Goal: Information Seeking & Learning: Check status

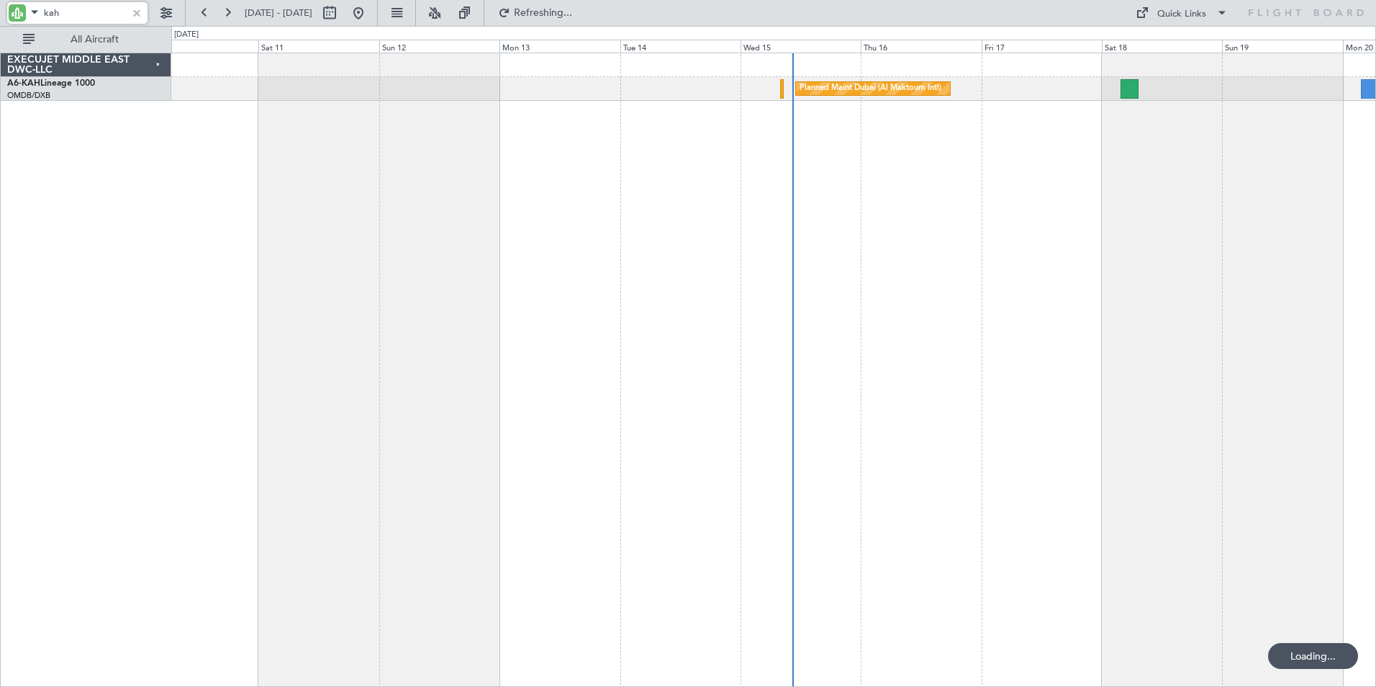
click at [137, 14] on div at bounding box center [137, 13] width 16 height 16
click at [891, 153] on div "Planned Maint Dubai (Al Maktoum Intl)" at bounding box center [773, 370] width 1205 height 634
click at [641, 178] on div "Planned Maint Dubai (Al Maktoum Intl)" at bounding box center [773, 370] width 1205 height 634
click at [842, 331] on div "Planned Maint Dubai (Al Maktoum Intl)" at bounding box center [773, 370] width 1205 height 634
type input "kah"
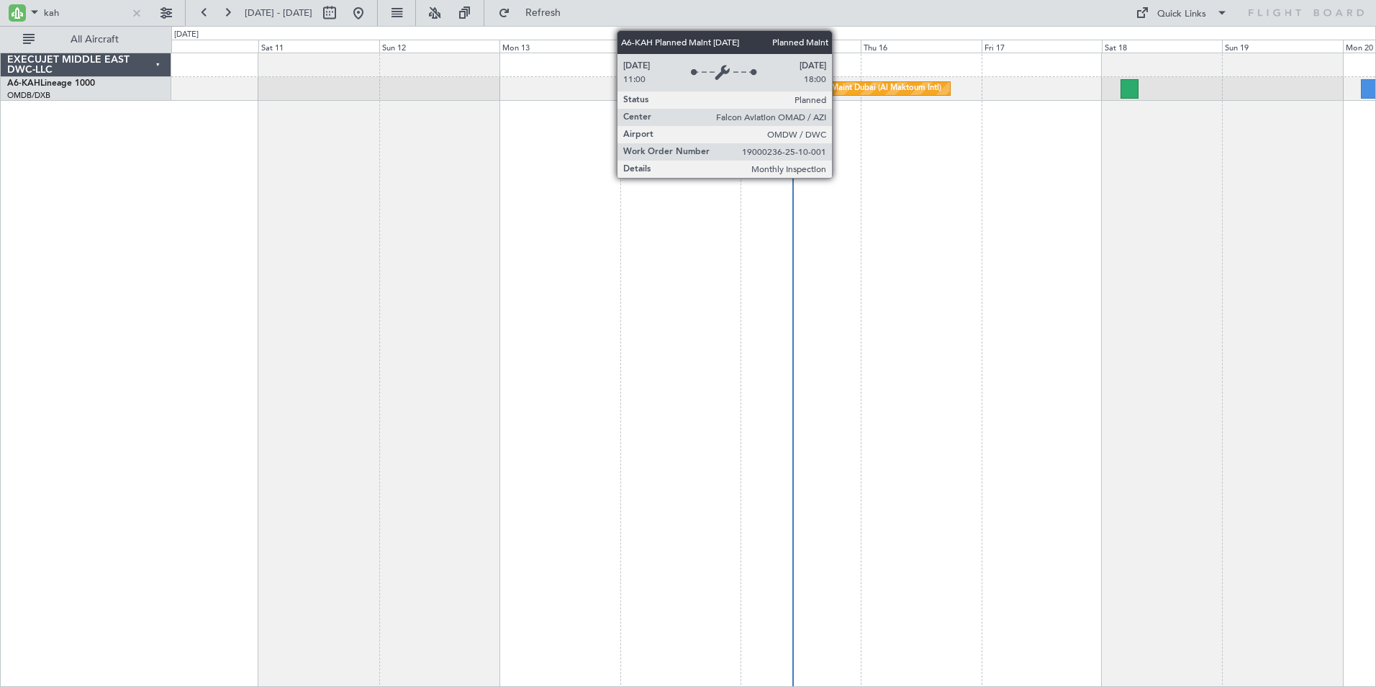
click at [838, 94] on div "Planned Maint Dubai (Al Maktoum Intl)" at bounding box center [871, 89] width 142 height 22
click at [838, 91] on div "Planned Maint Dubai (Al Maktoum Intl)" at bounding box center [871, 89] width 142 height 22
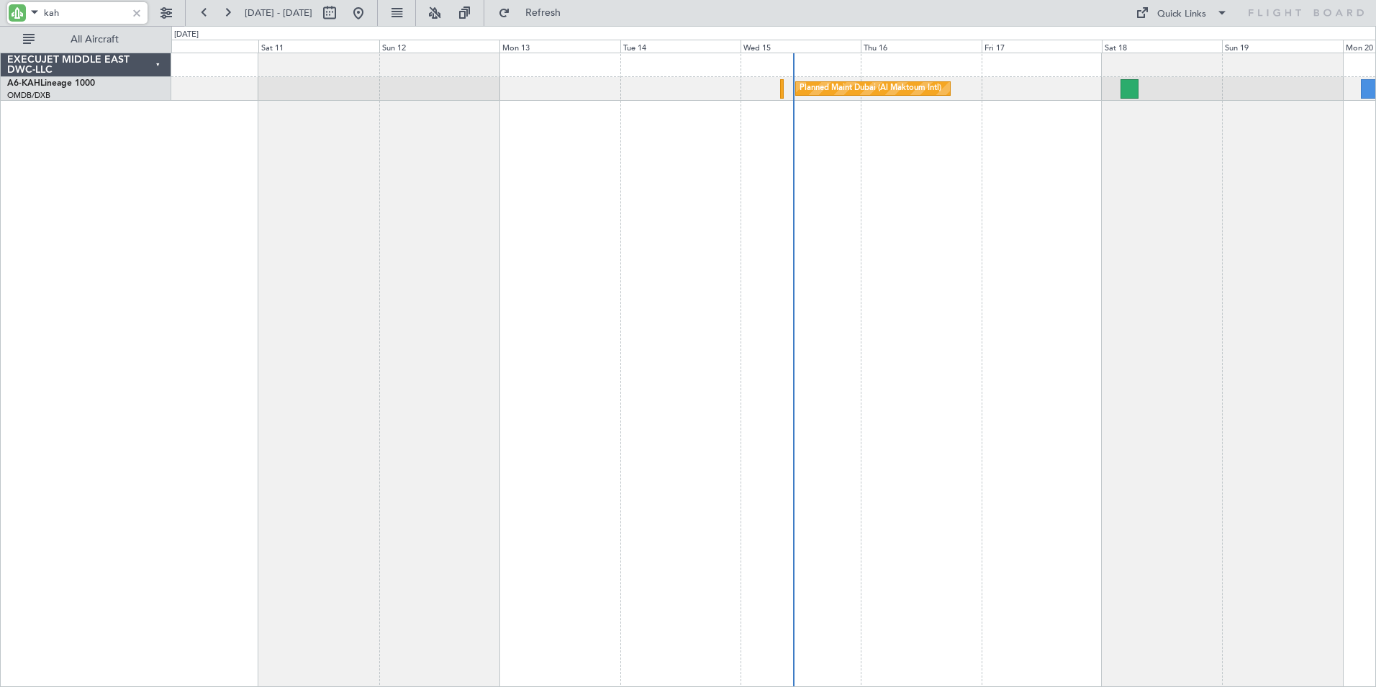
click at [864, 153] on div "Planned Maint Dubai (Al Maktoum Intl)" at bounding box center [773, 370] width 1205 height 634
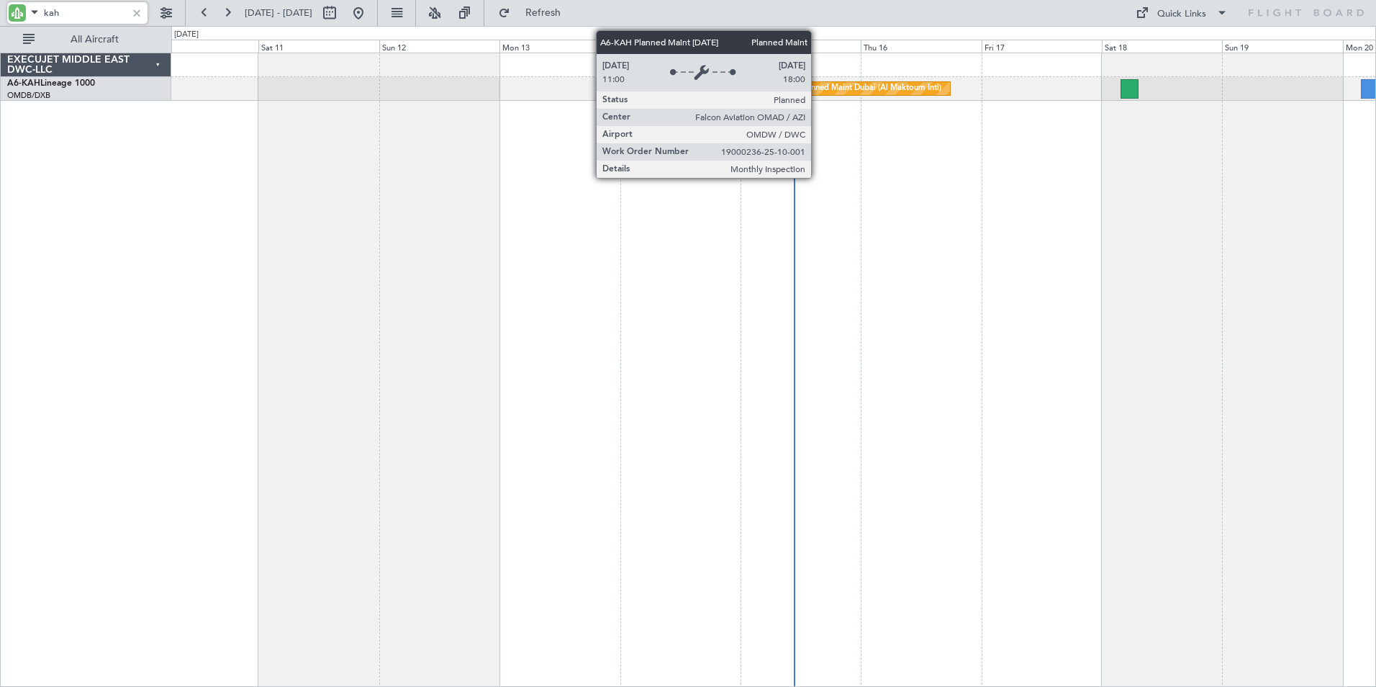
click at [818, 88] on div "Planned Maint Dubai (Al Maktoum Intl)" at bounding box center [871, 89] width 142 height 22
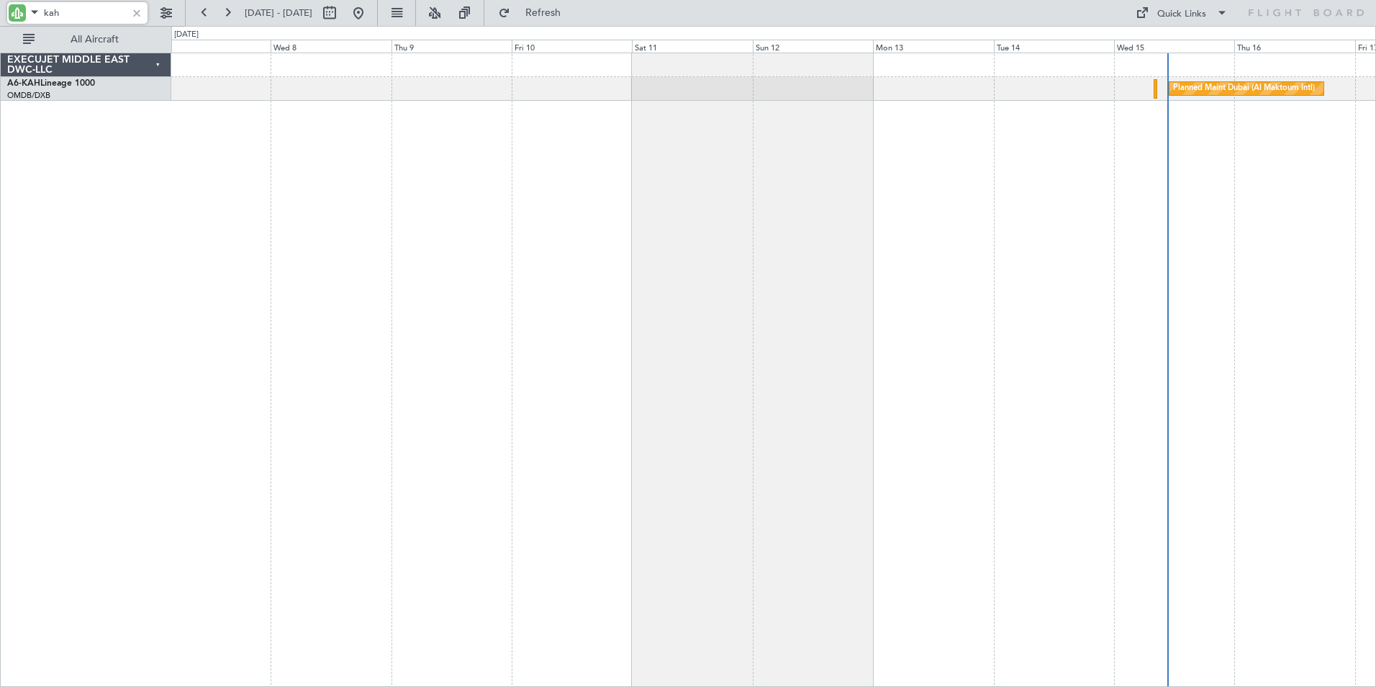
click at [820, 214] on div "Planned Maint Dubai (Al Maktoum Intl)" at bounding box center [773, 370] width 1205 height 634
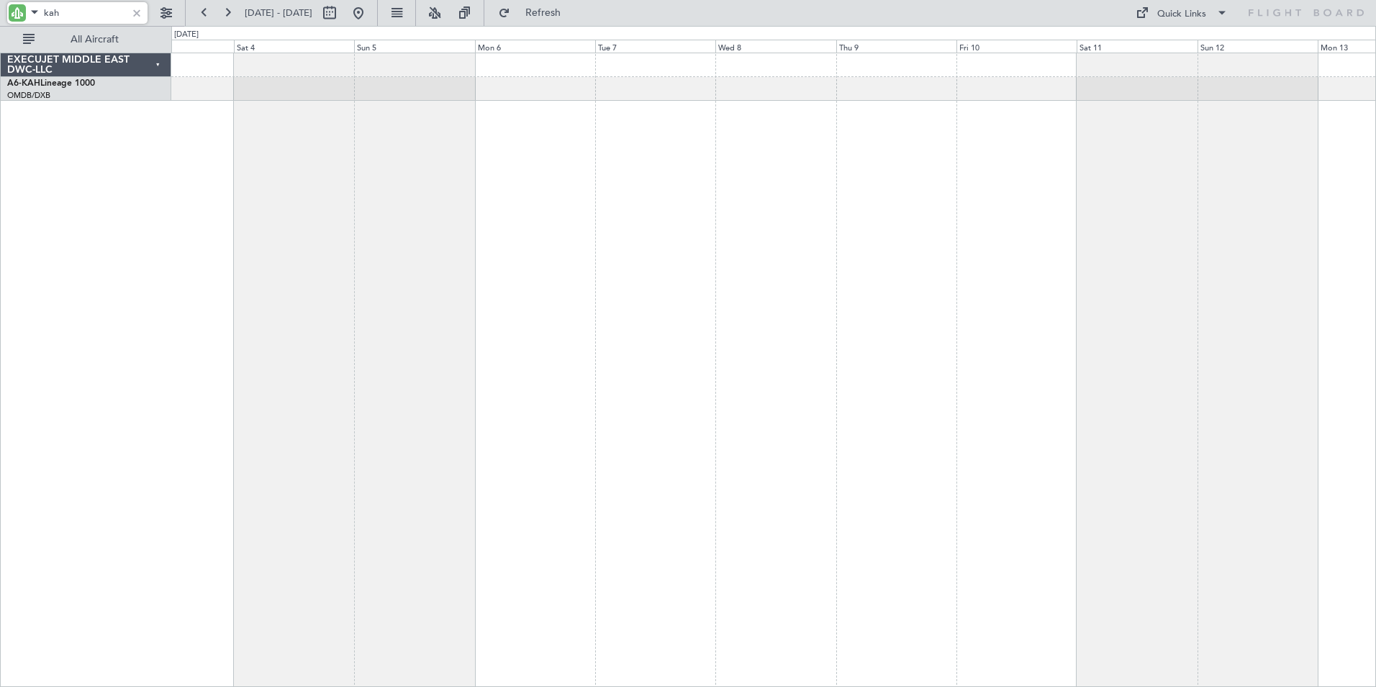
click at [871, 216] on div "Planned Maint Dubai (Al Maktoum Intl)" at bounding box center [773, 370] width 1205 height 634
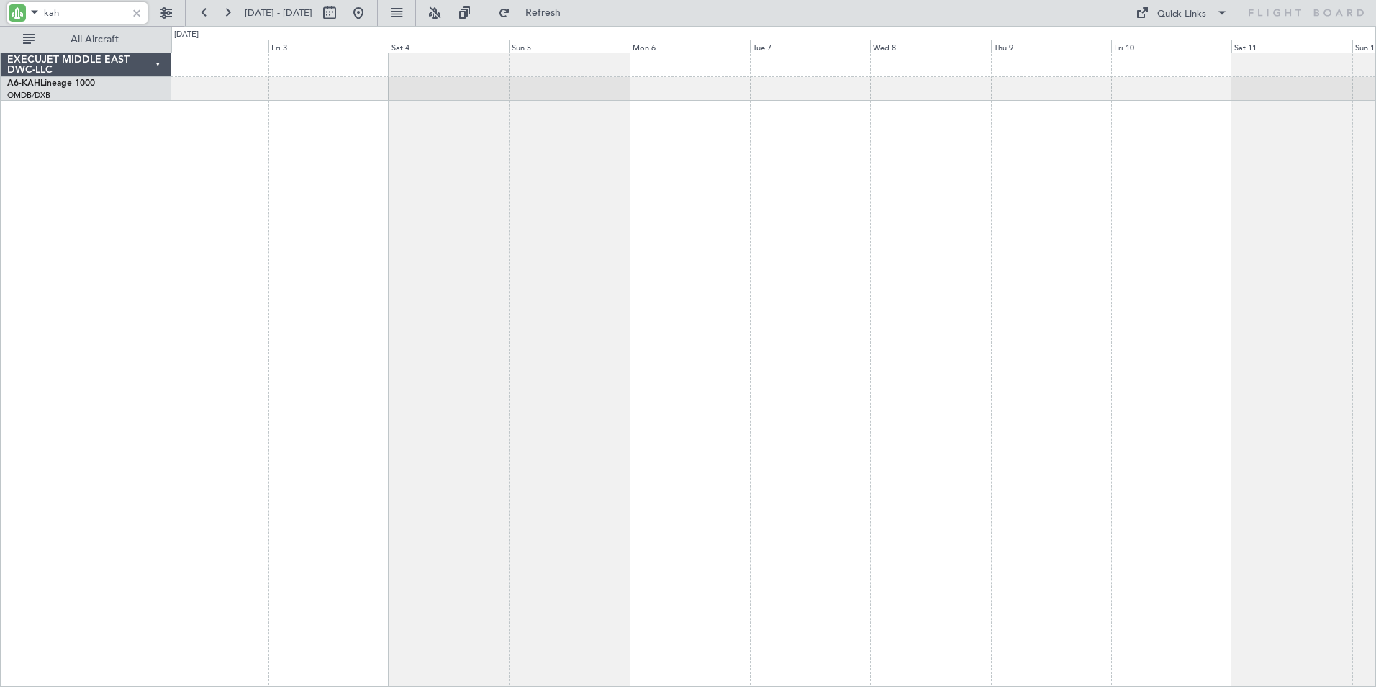
click at [789, 208] on div at bounding box center [773, 370] width 1205 height 634
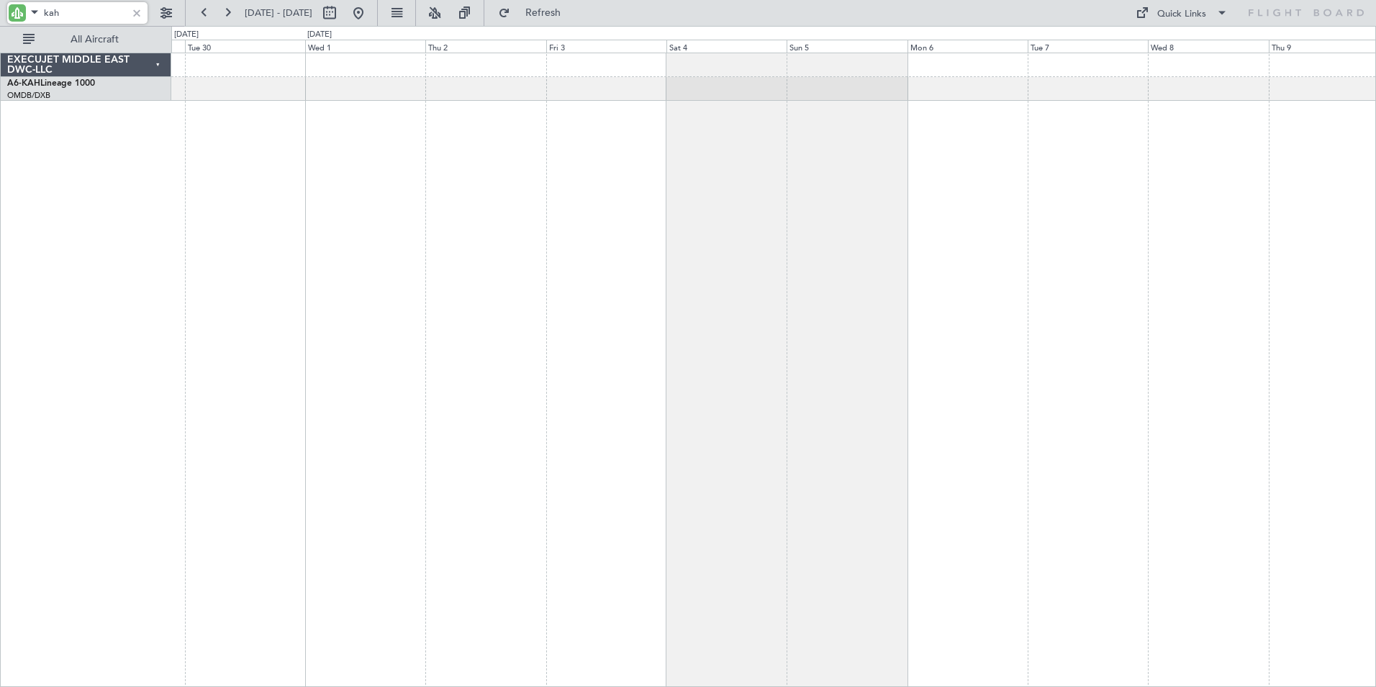
click at [890, 214] on div at bounding box center [773, 370] width 1205 height 634
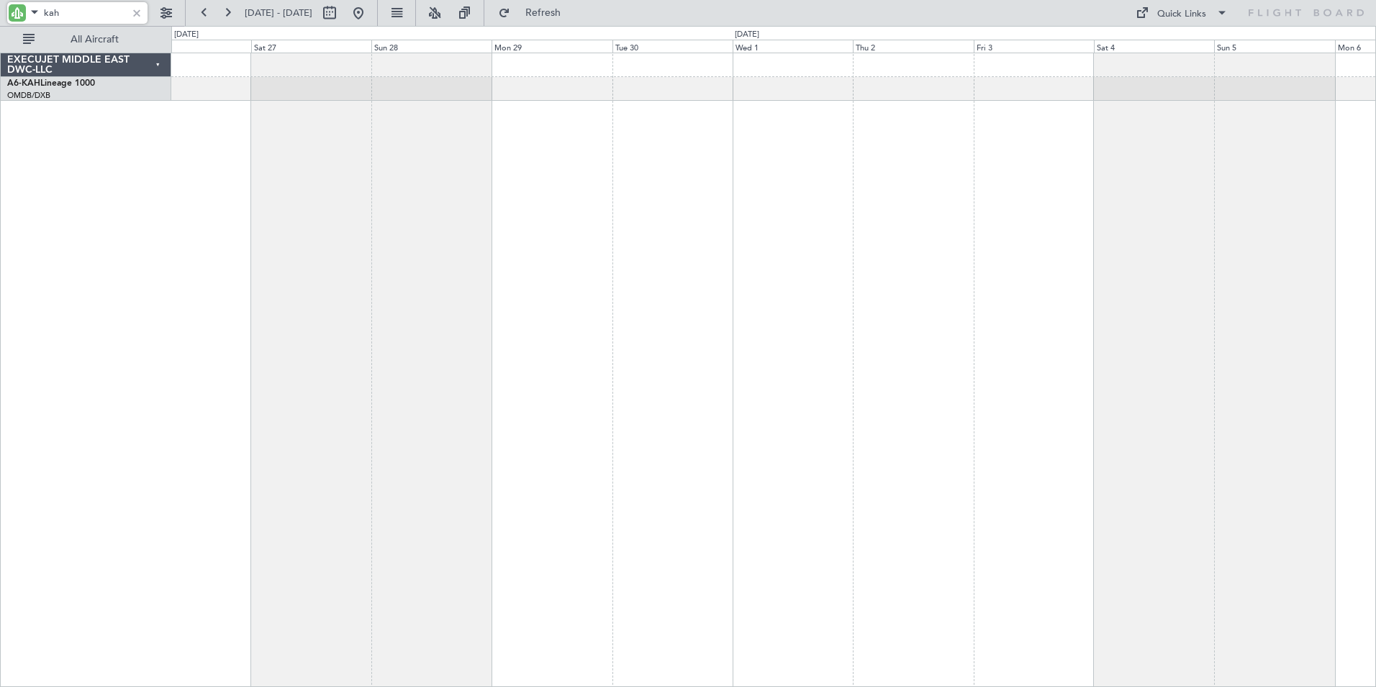
click at [874, 225] on div at bounding box center [773, 370] width 1205 height 634
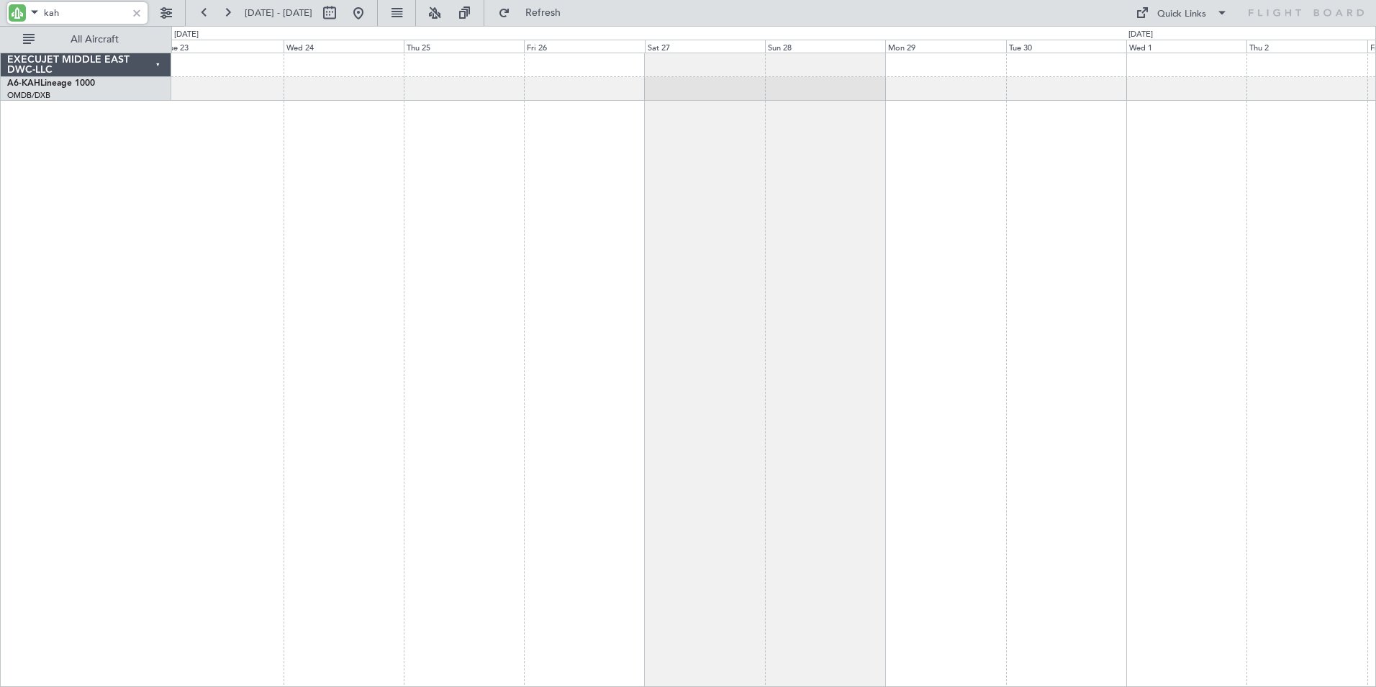
click at [769, 238] on div at bounding box center [773, 370] width 1205 height 634
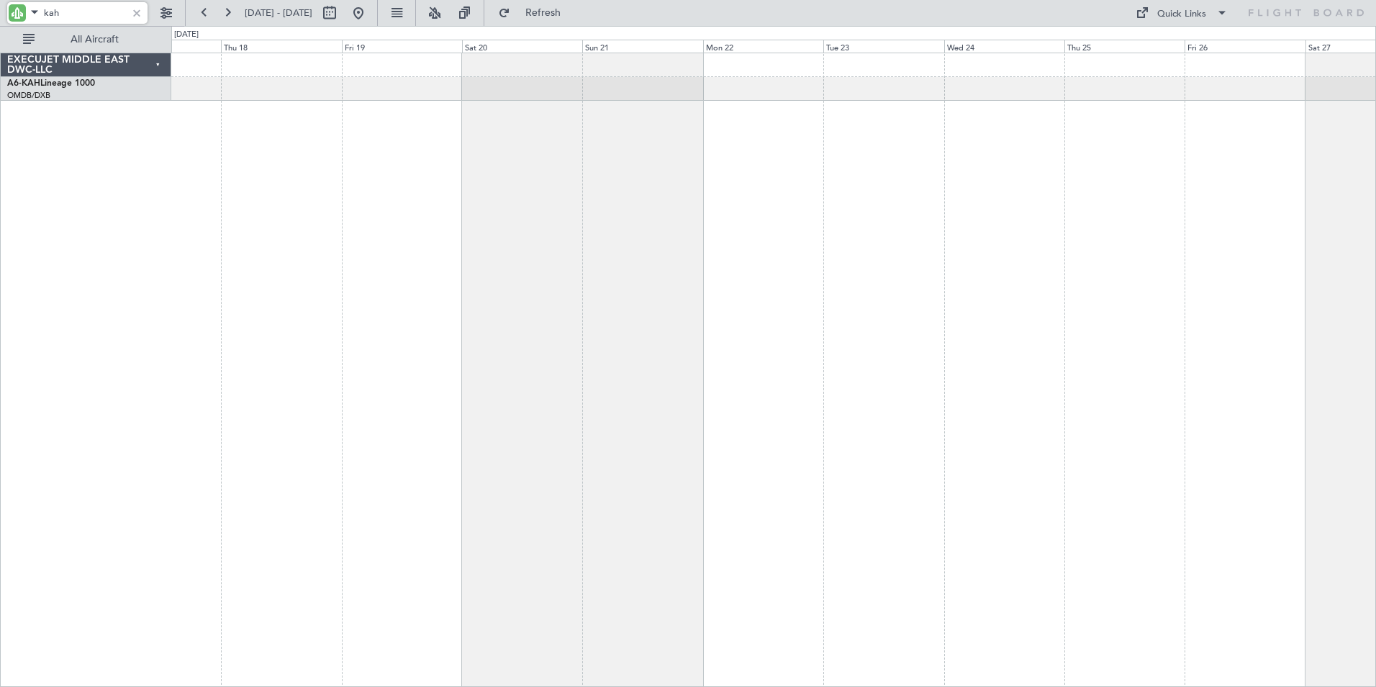
click at [843, 243] on div at bounding box center [773, 370] width 1205 height 634
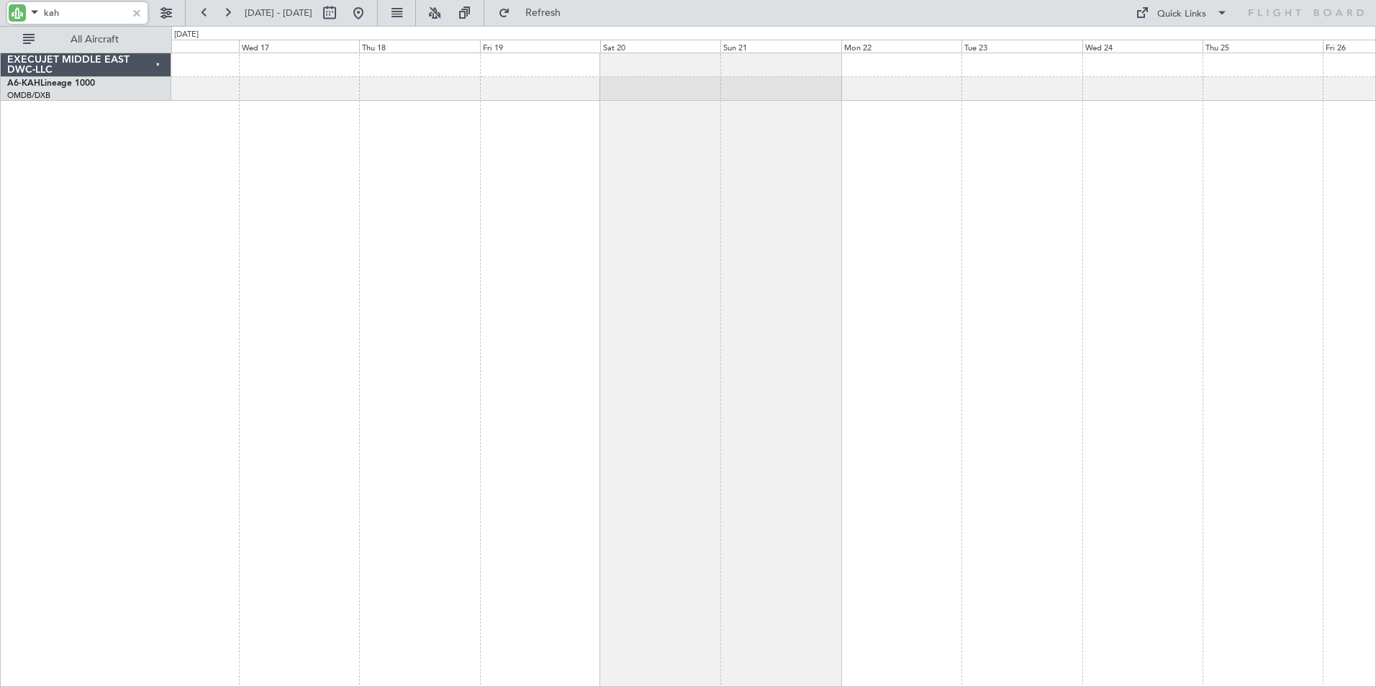
click at [696, 244] on div at bounding box center [773, 370] width 1205 height 634
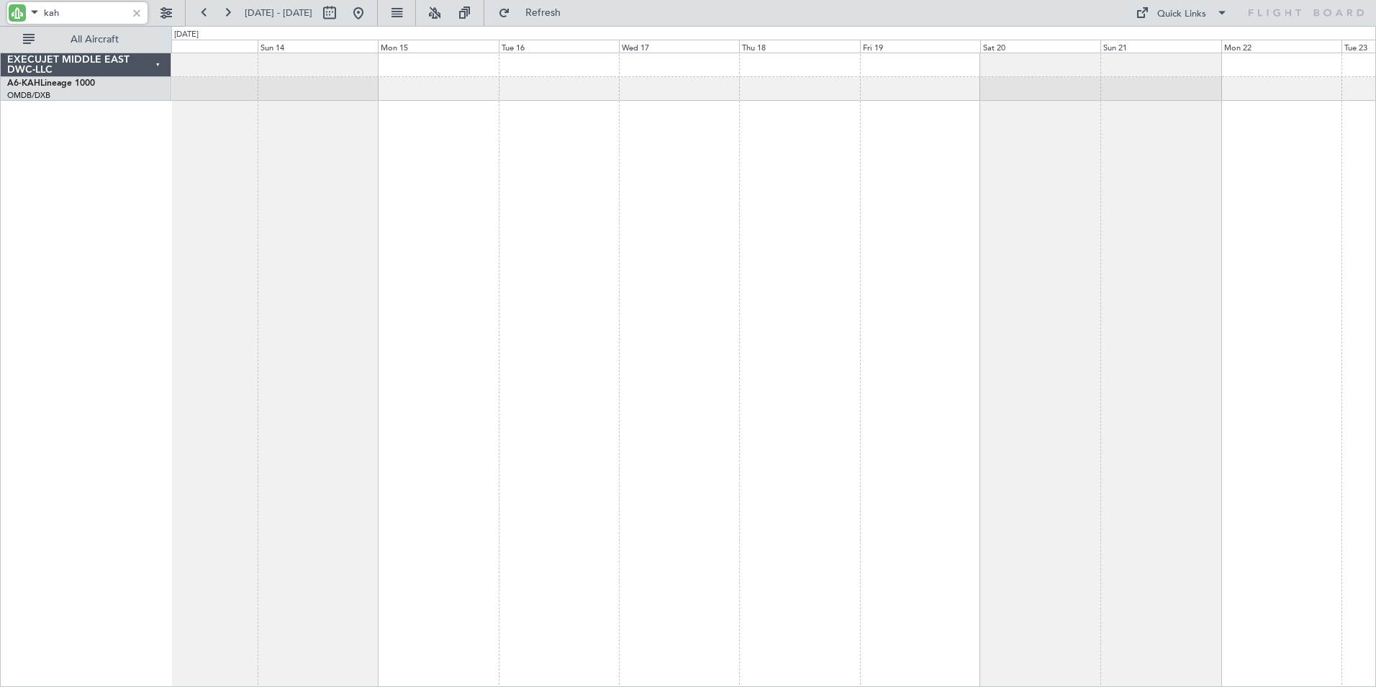
click at [793, 249] on div at bounding box center [773, 370] width 1205 height 634
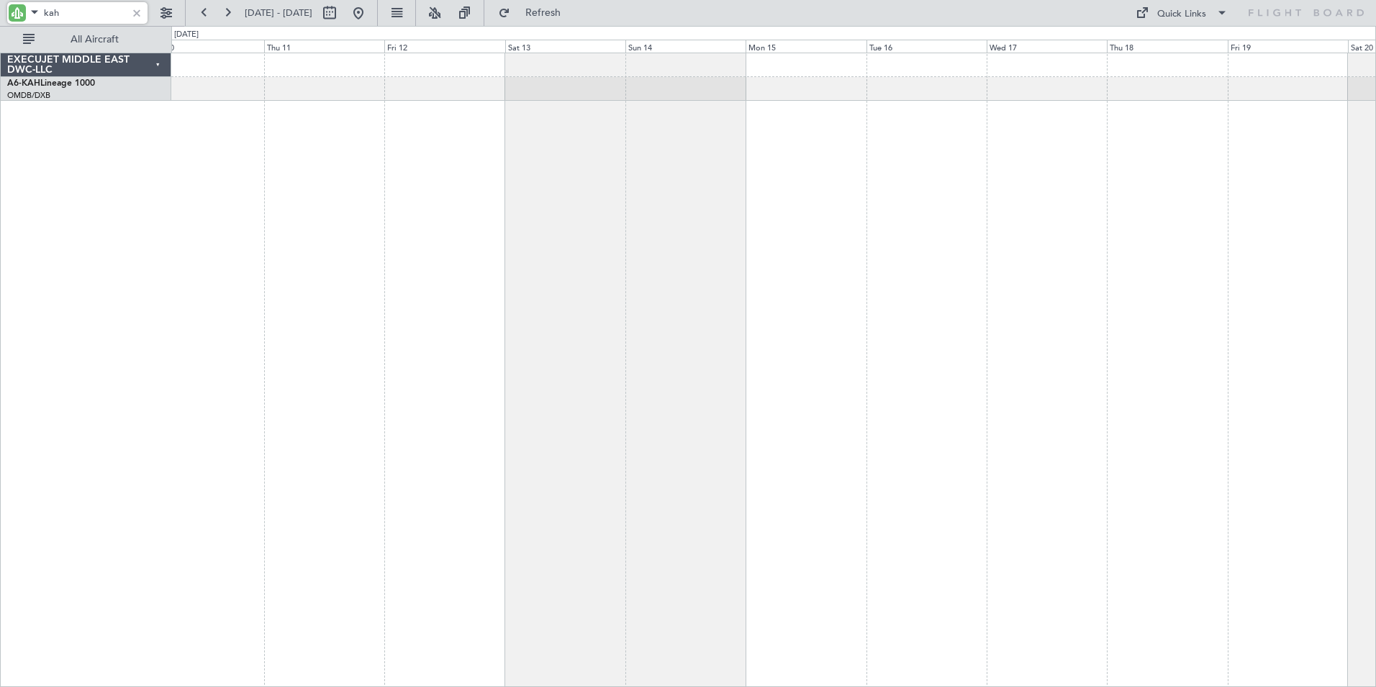
click at [789, 264] on div at bounding box center [773, 370] width 1205 height 634
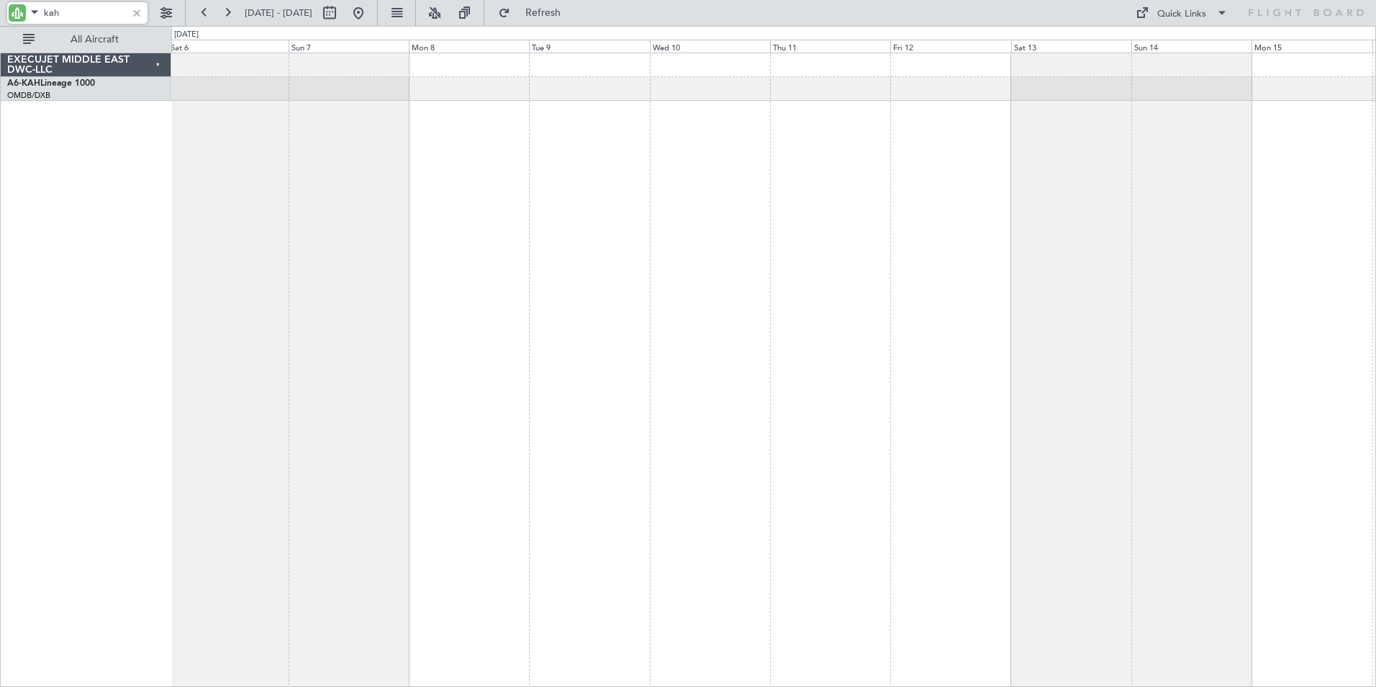
click at [675, 284] on div at bounding box center [773, 370] width 1205 height 634
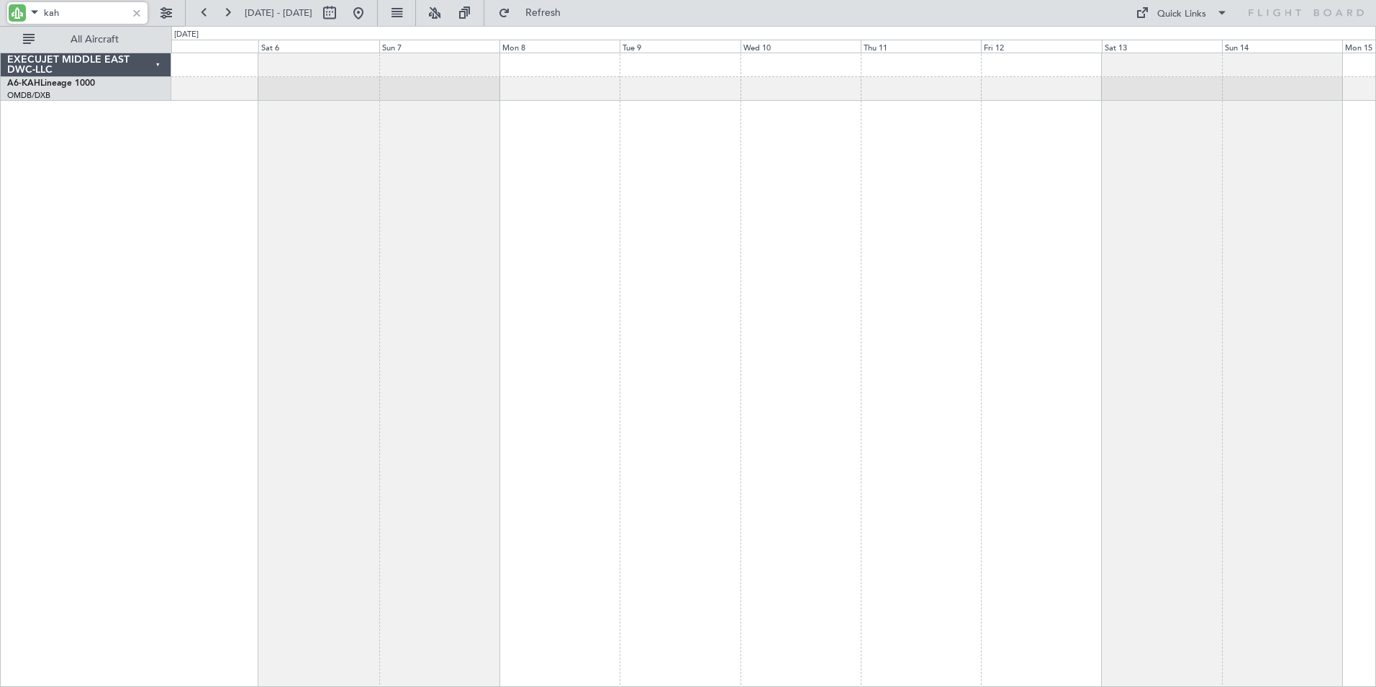
click at [858, 289] on div at bounding box center [773, 370] width 1205 height 634
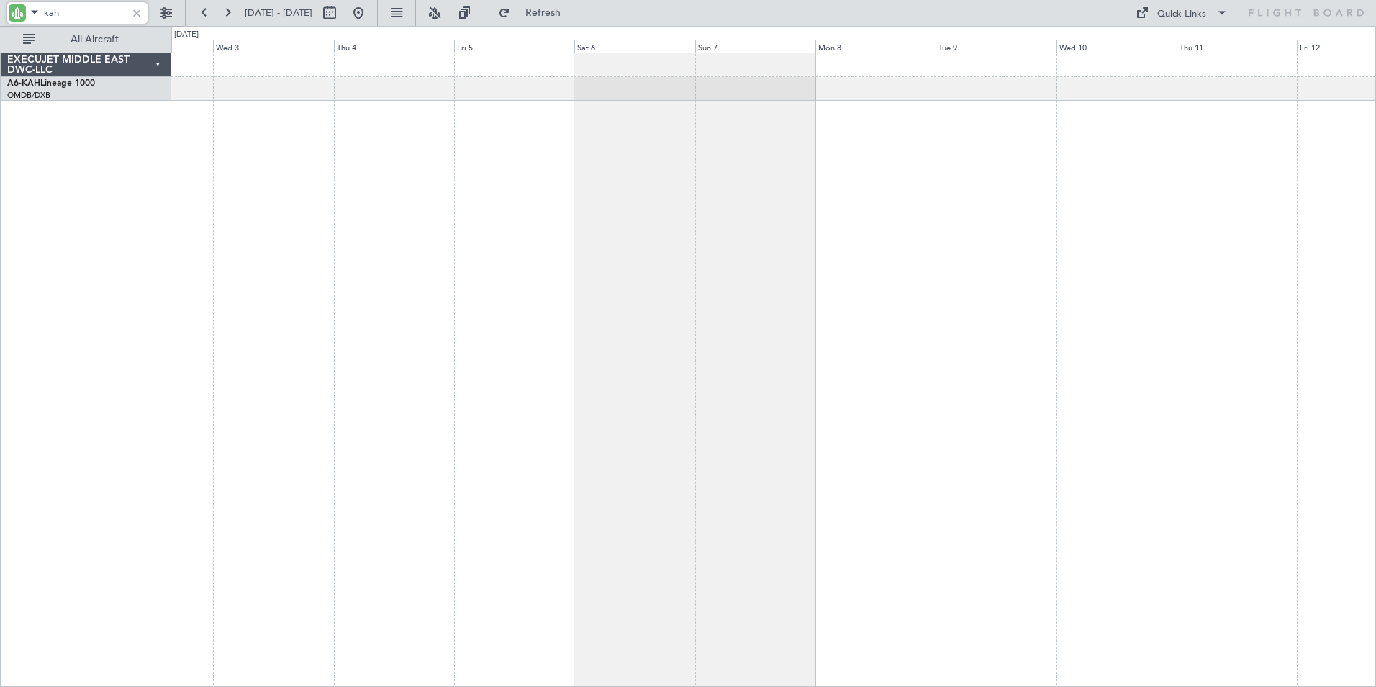
click at [895, 292] on div at bounding box center [773, 370] width 1205 height 634
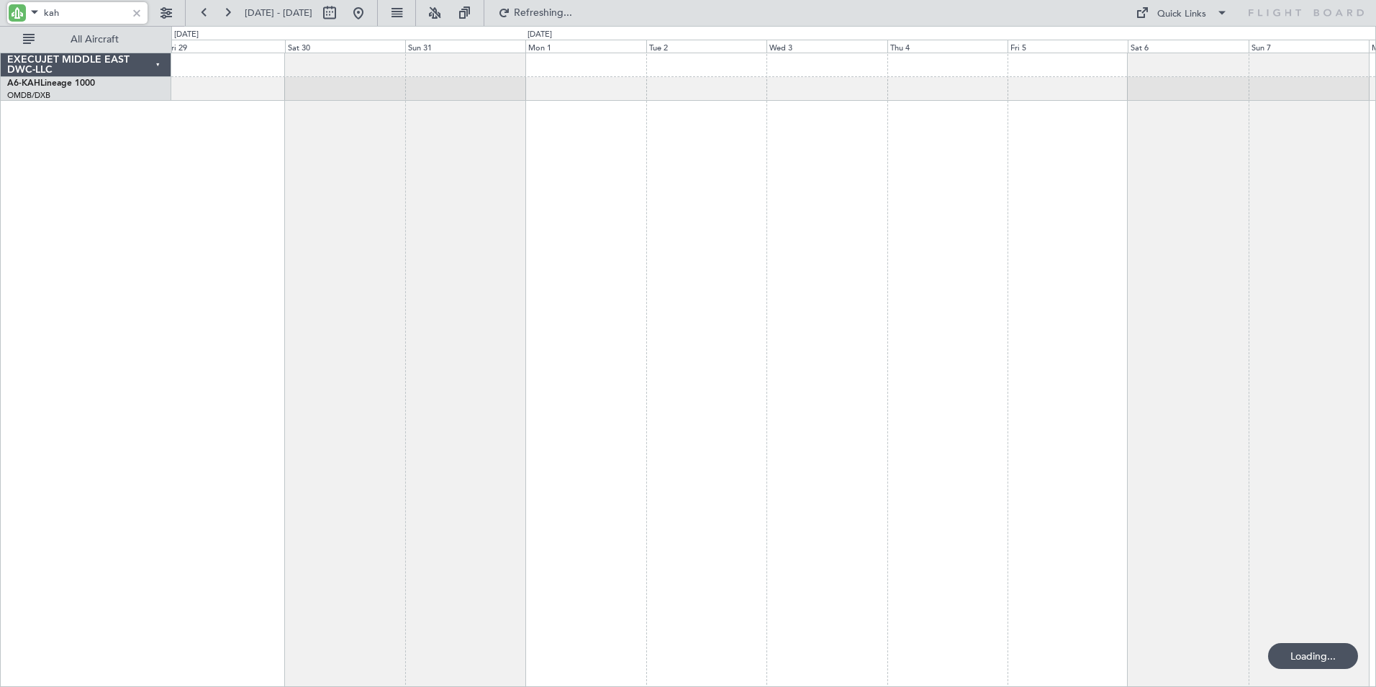
click at [716, 291] on div at bounding box center [773, 370] width 1205 height 634
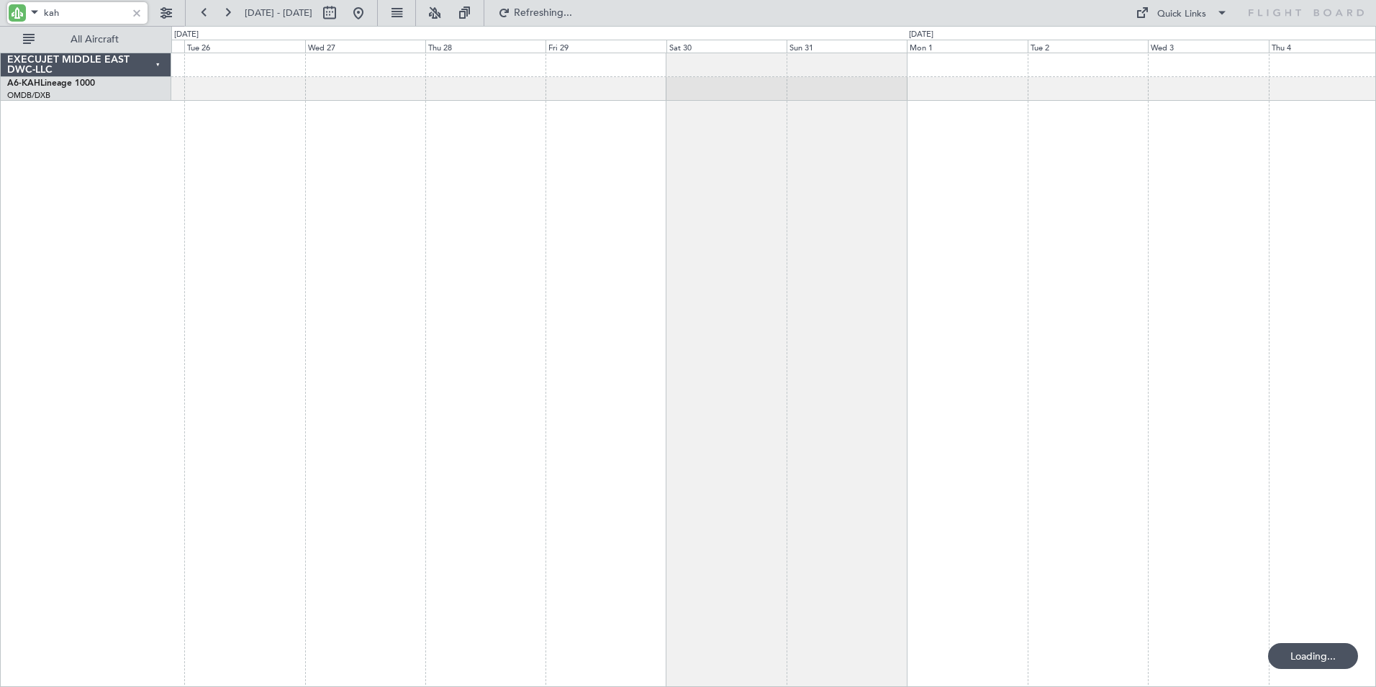
click at [764, 298] on div at bounding box center [773, 370] width 1205 height 634
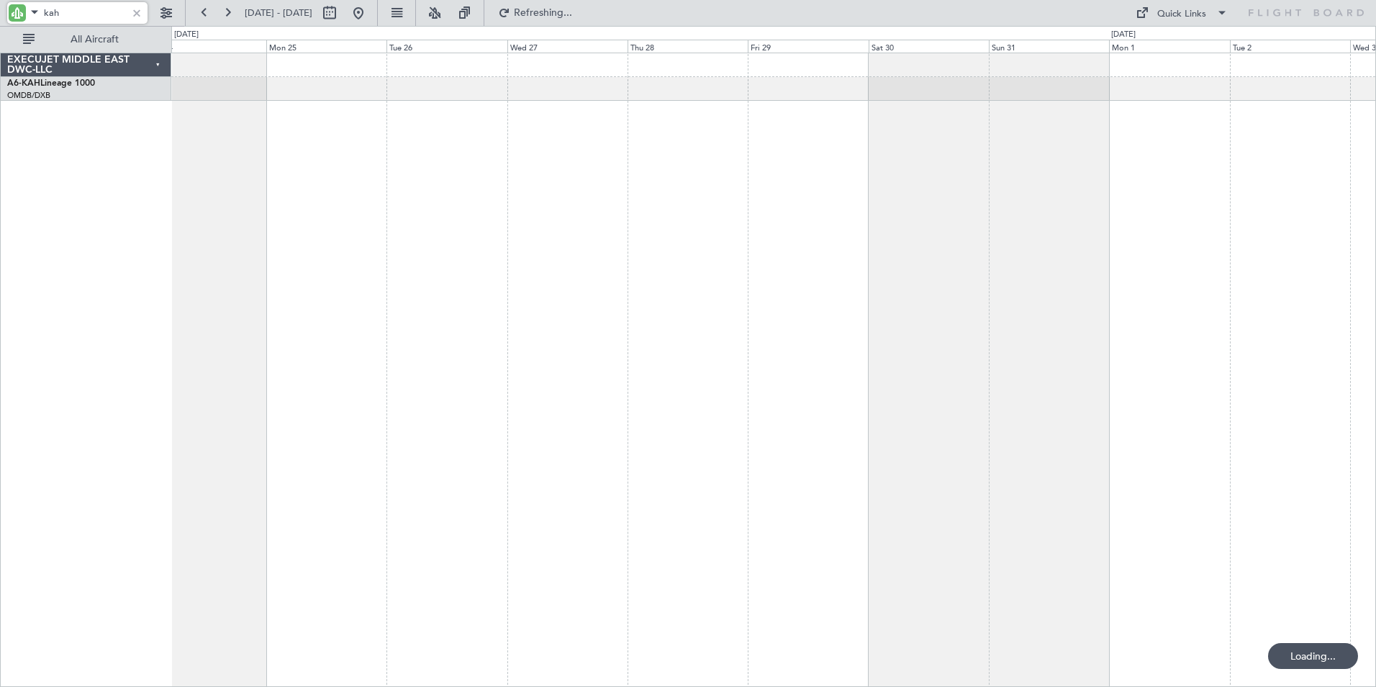
click at [697, 297] on div at bounding box center [773, 370] width 1205 height 634
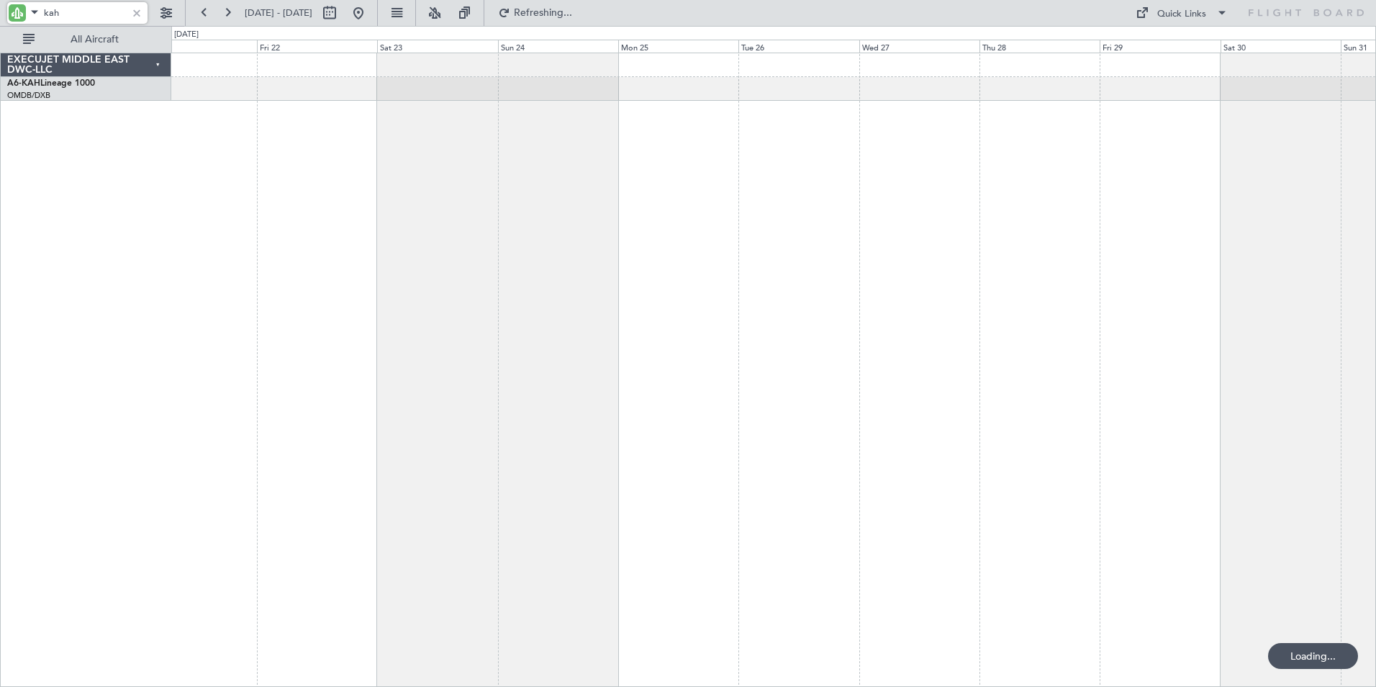
click at [849, 297] on div at bounding box center [773, 370] width 1205 height 634
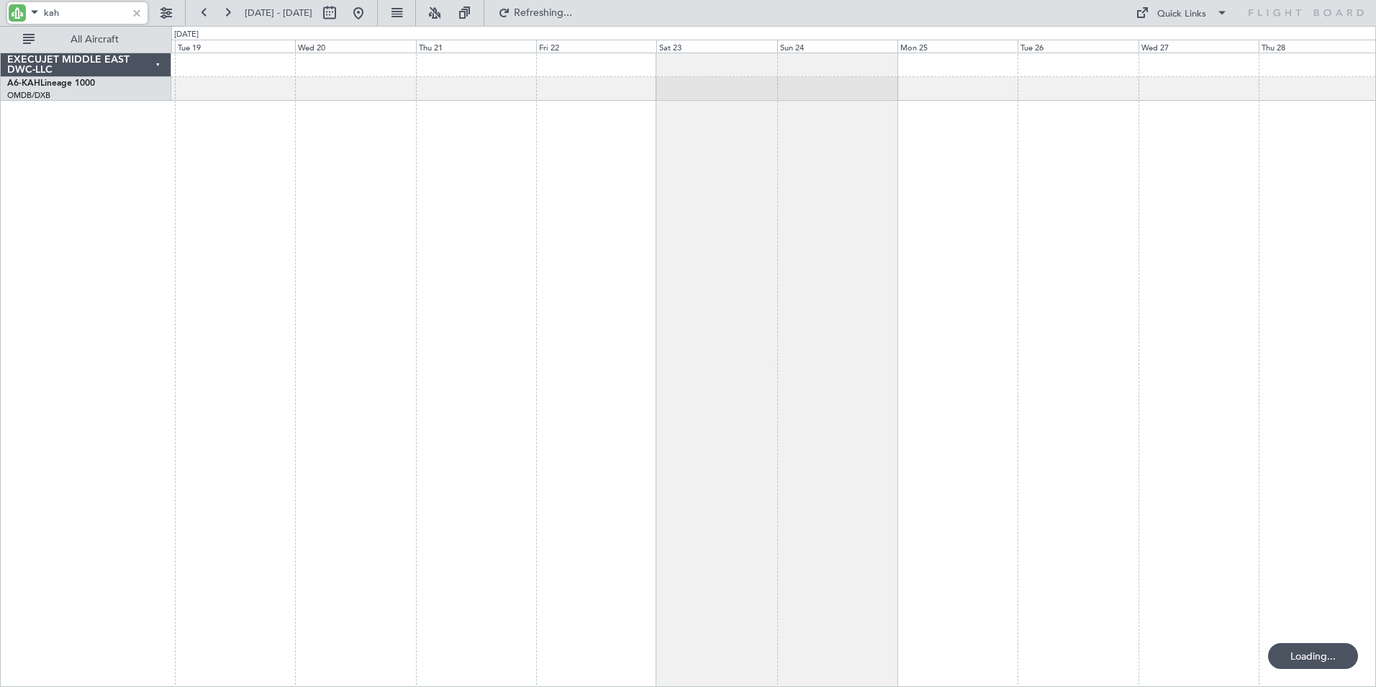
click at [674, 286] on div at bounding box center [773, 370] width 1205 height 634
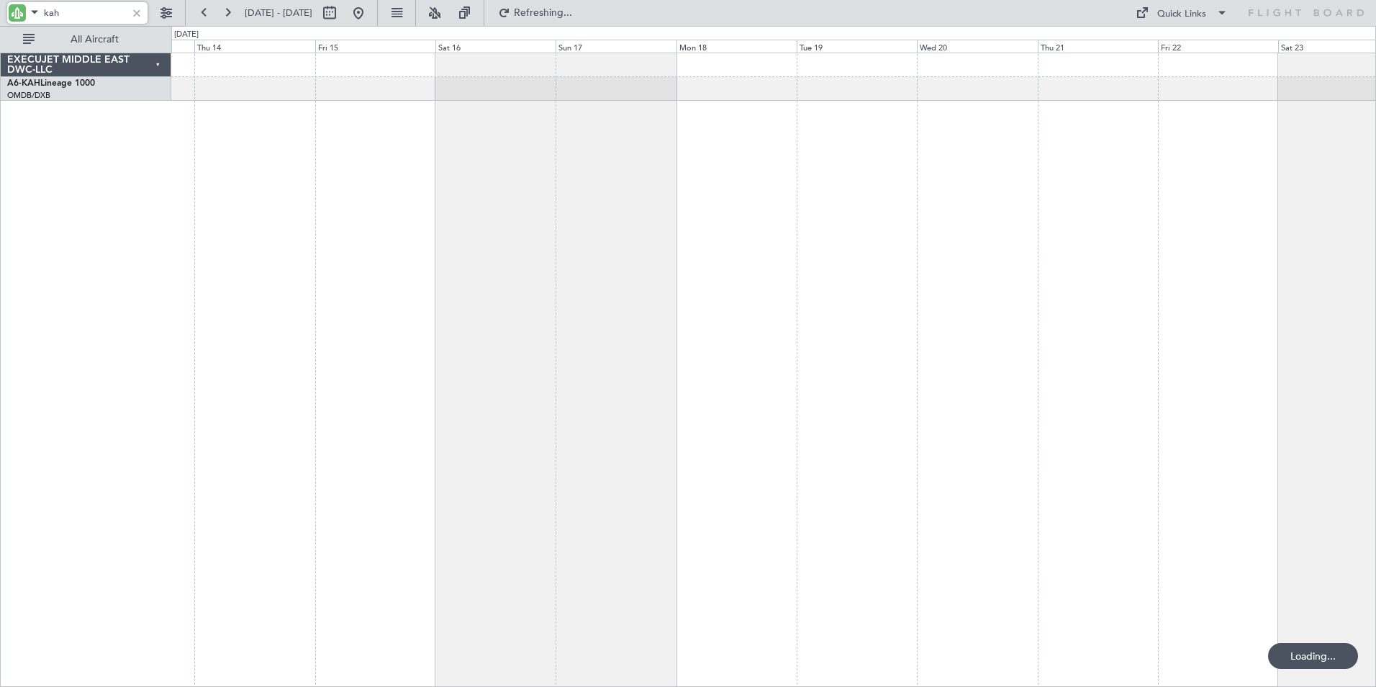
click at [865, 280] on div at bounding box center [773, 370] width 1205 height 634
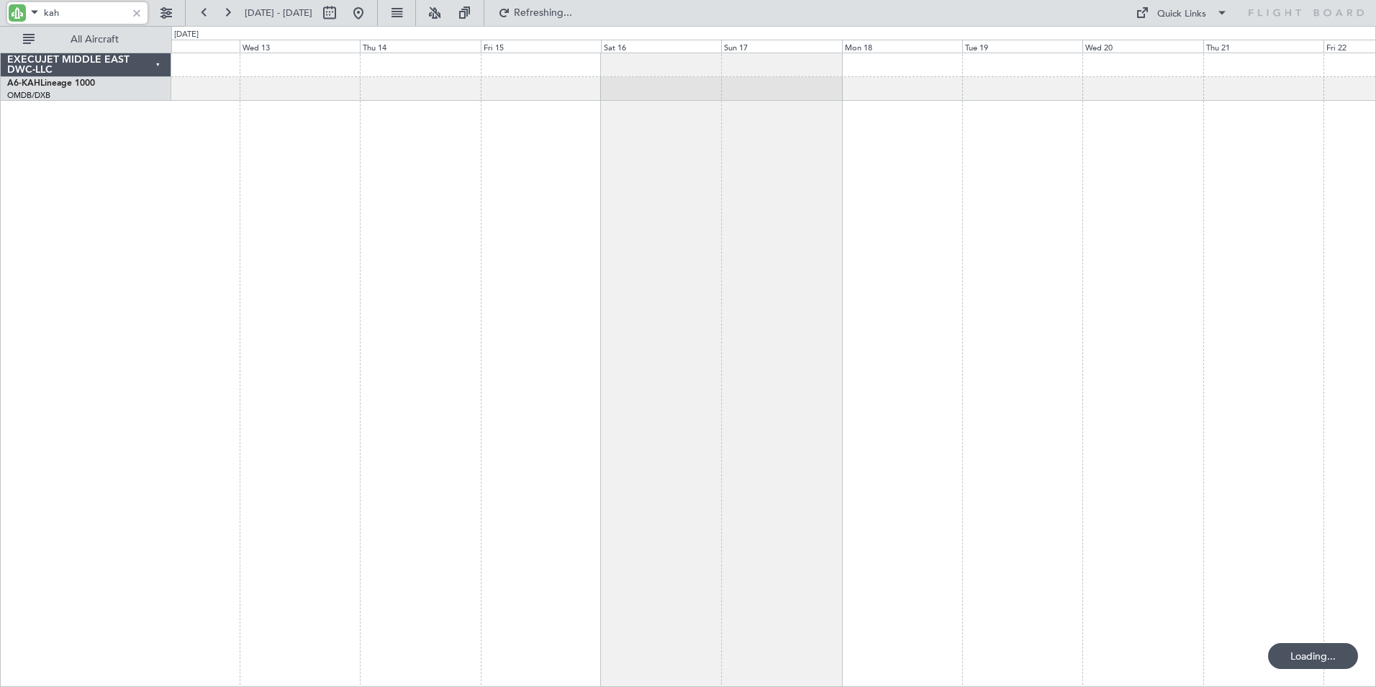
click at [733, 263] on div at bounding box center [773, 370] width 1205 height 634
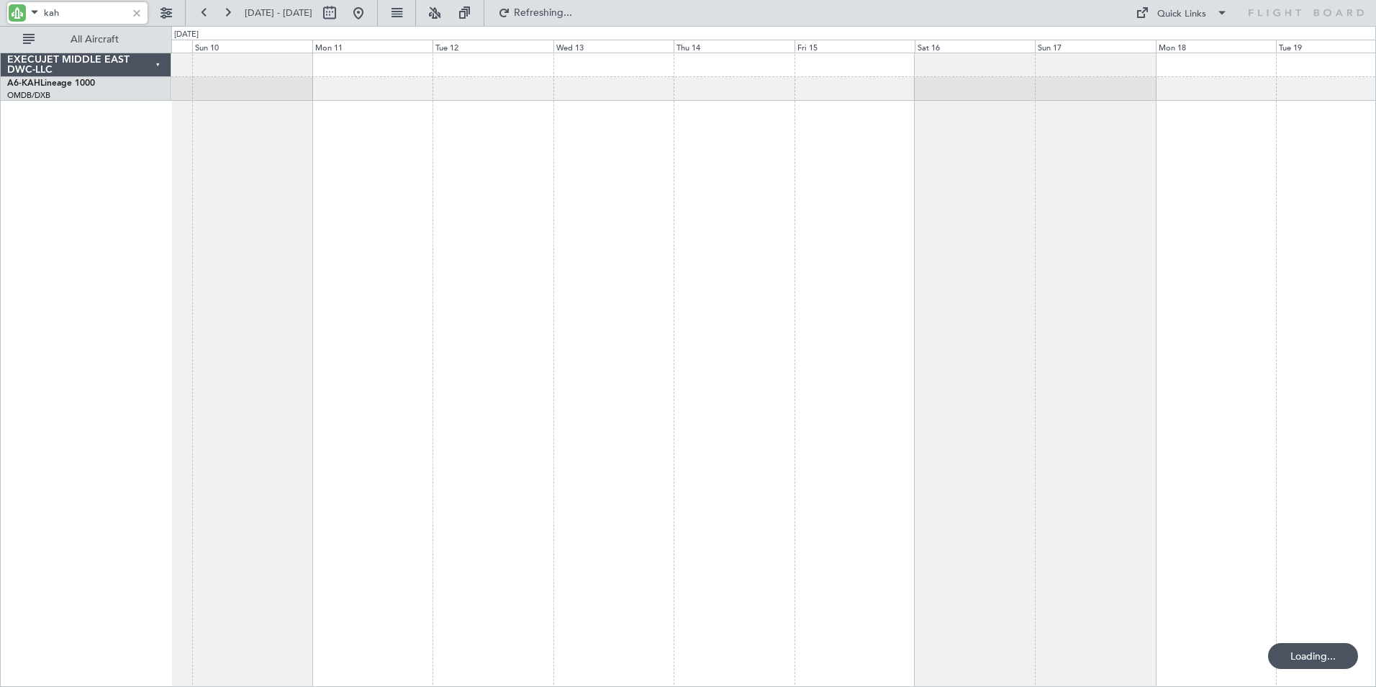
click at [844, 259] on div at bounding box center [773, 370] width 1205 height 634
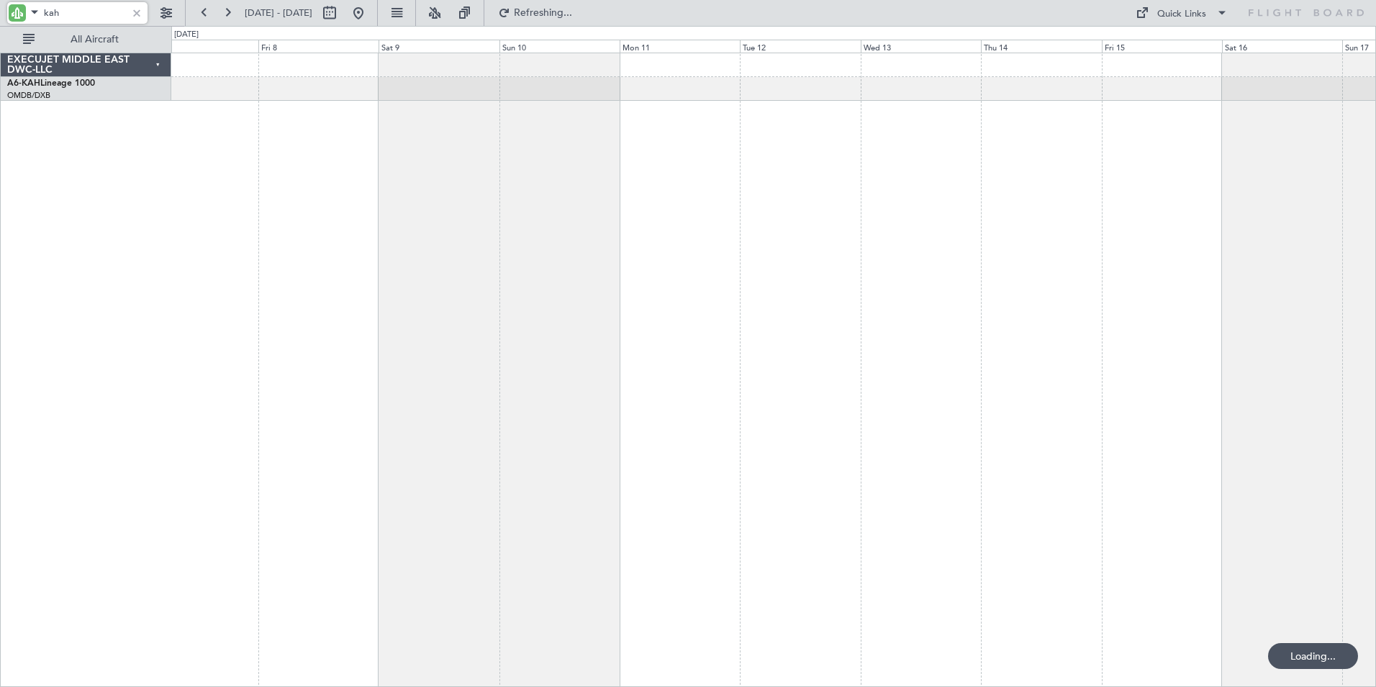
click at [776, 253] on div at bounding box center [773, 370] width 1205 height 634
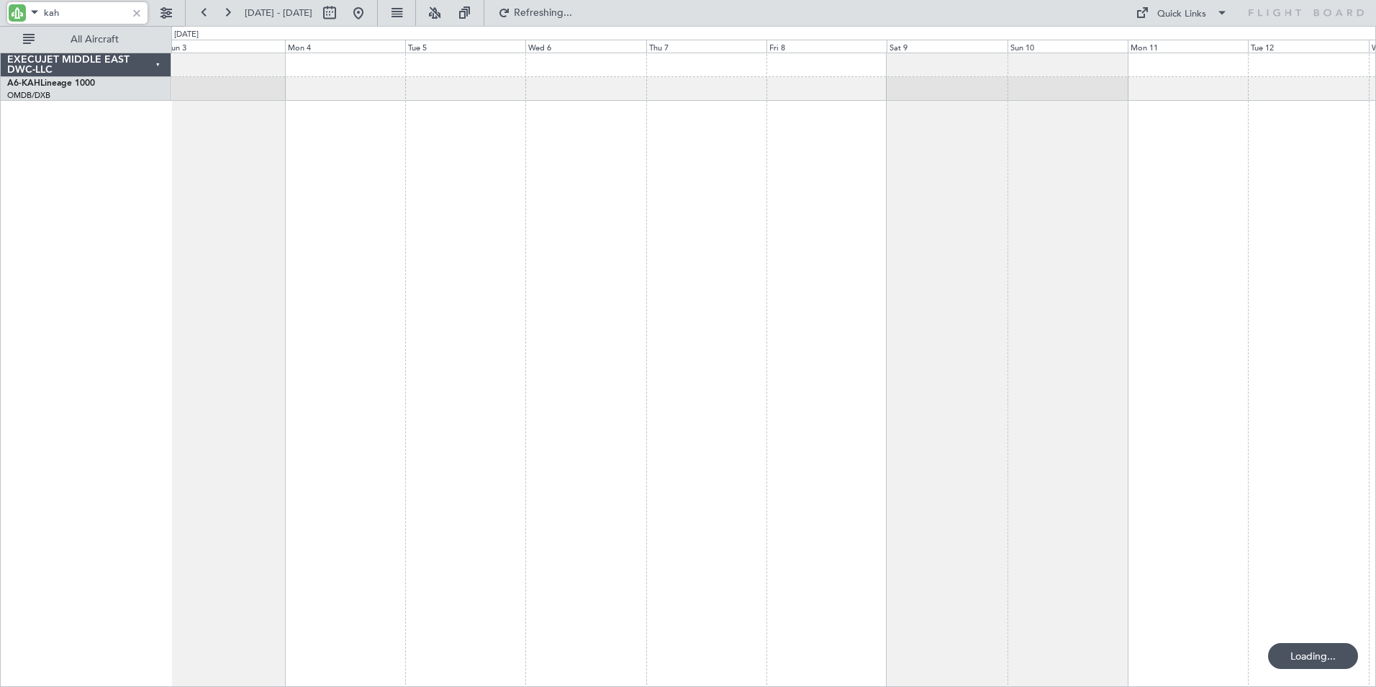
click at [770, 256] on div at bounding box center [773, 370] width 1205 height 634
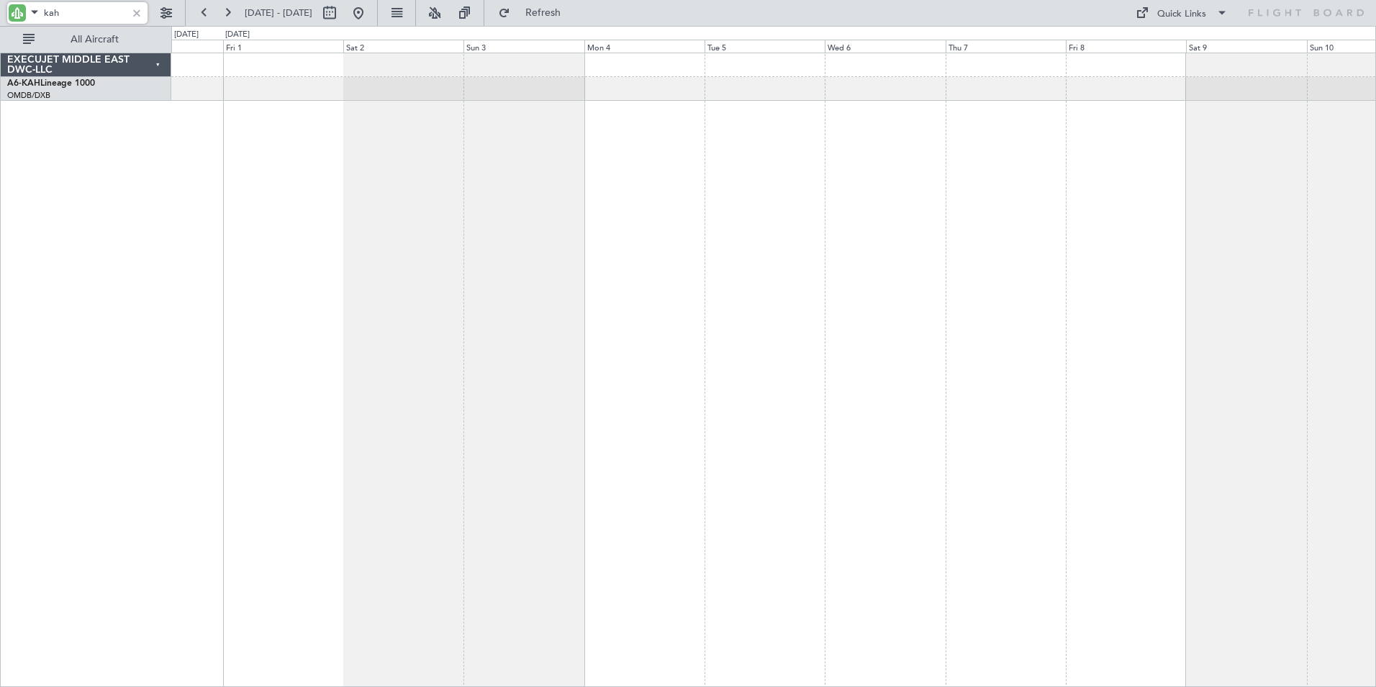
click at [789, 241] on div at bounding box center [773, 370] width 1205 height 634
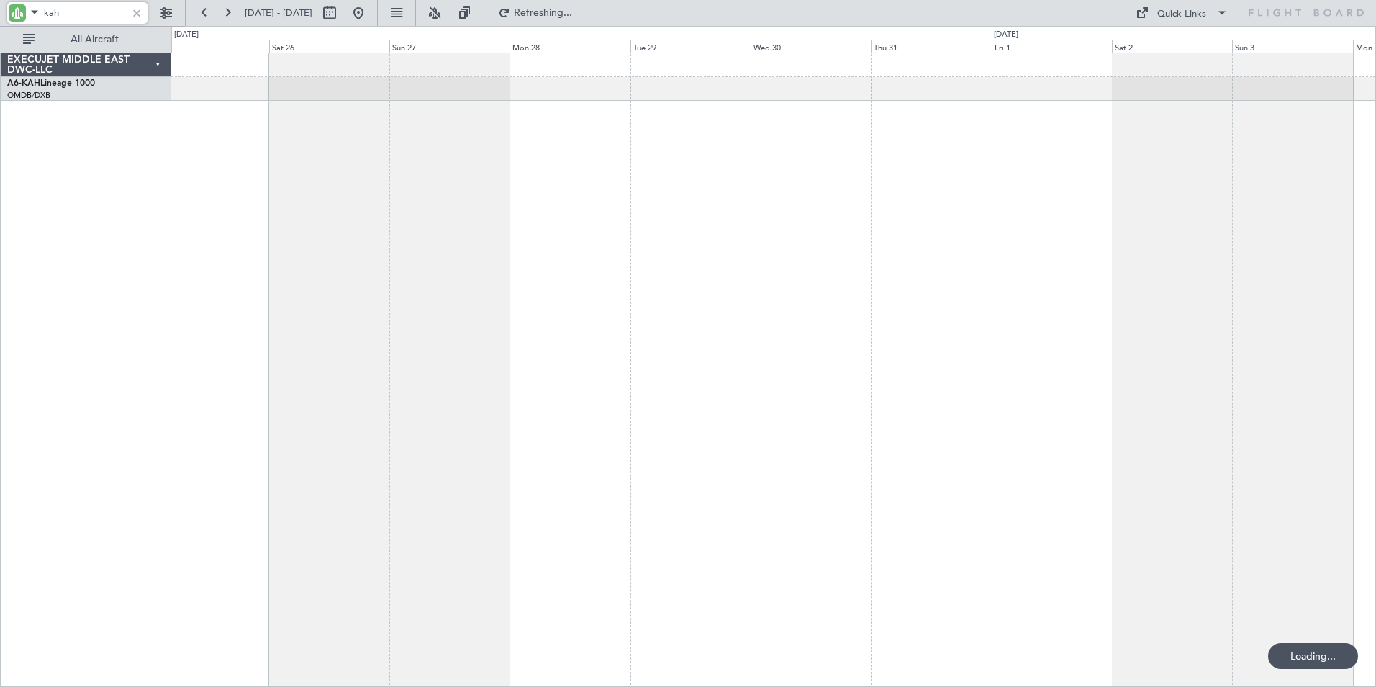
click at [792, 185] on div at bounding box center [773, 370] width 1205 height 634
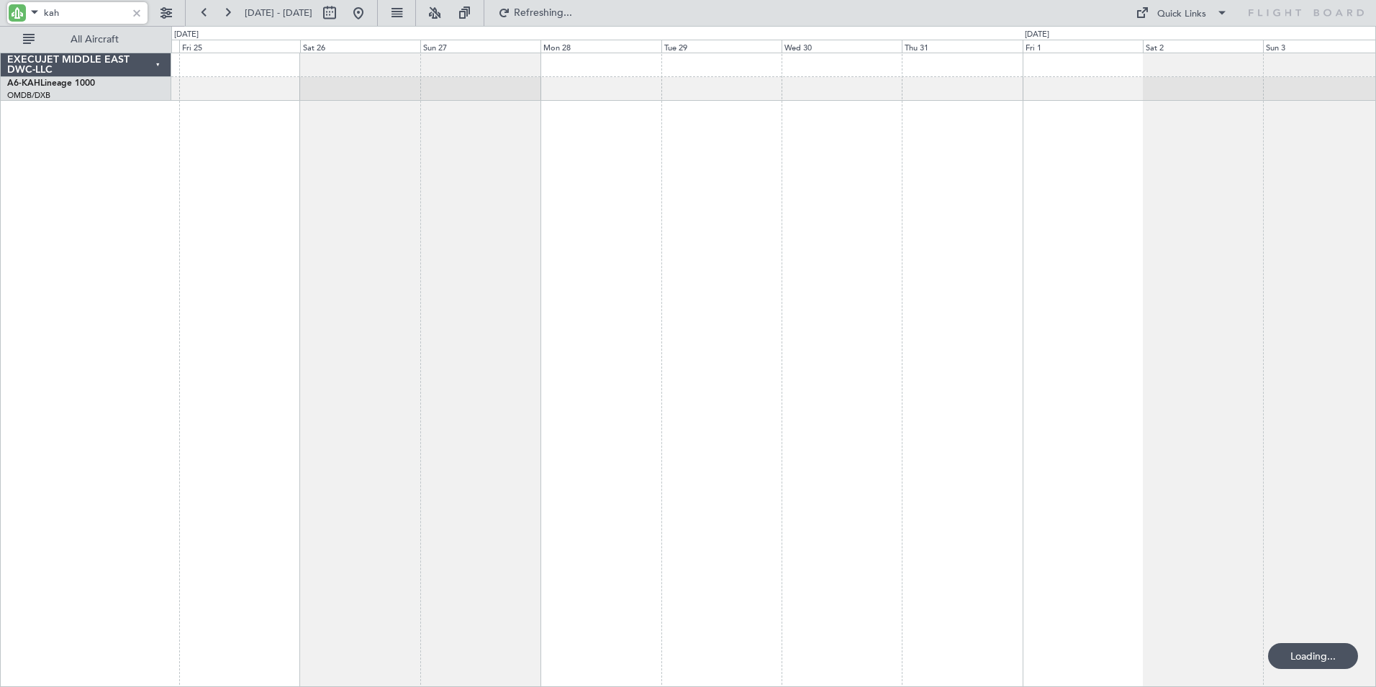
click at [1028, 208] on div at bounding box center [773, 370] width 1205 height 634
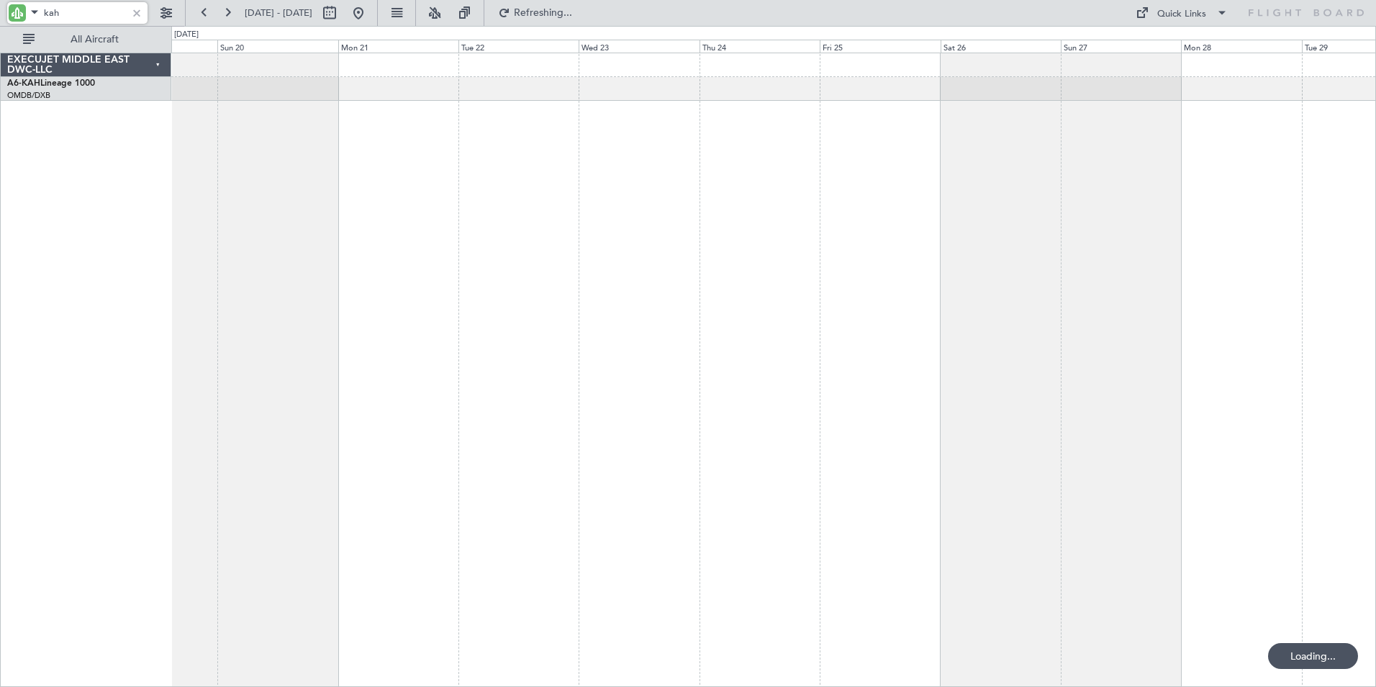
click at [1045, 215] on div at bounding box center [773, 370] width 1205 height 634
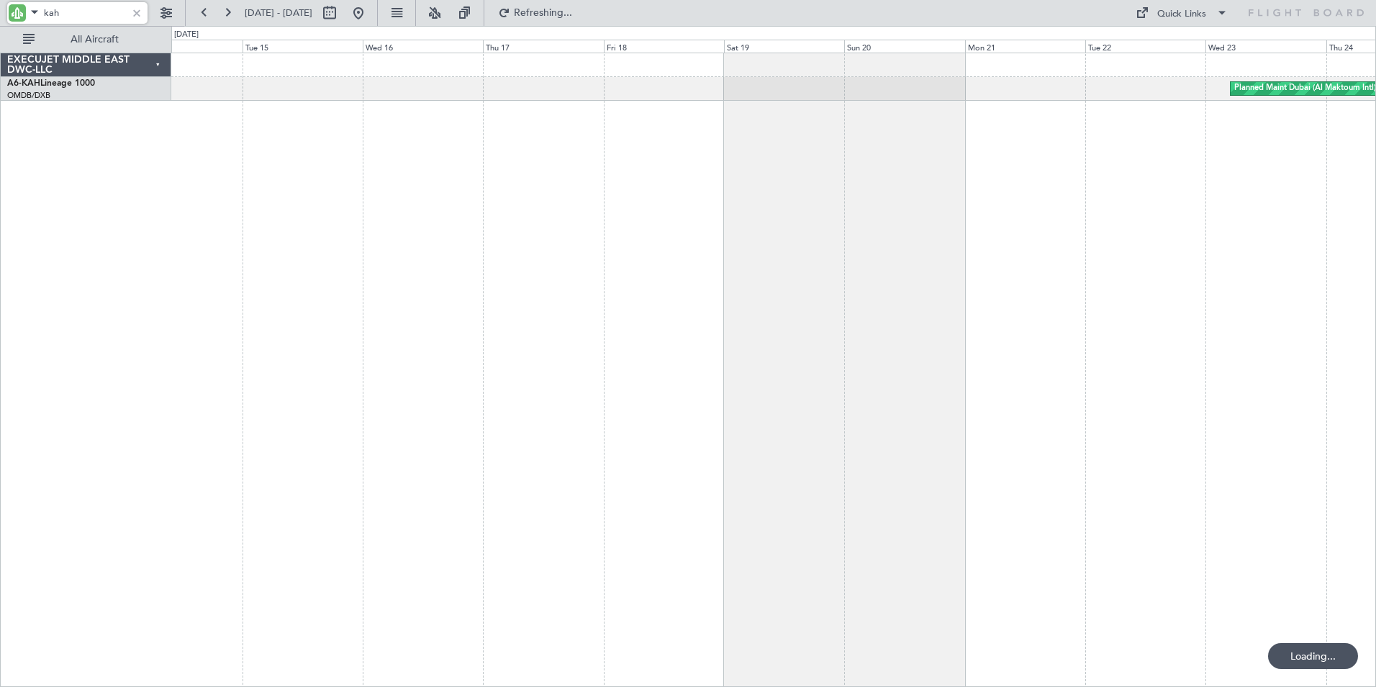
click at [137, 11] on div at bounding box center [137, 13] width 16 height 16
click at [586, 245] on div "Planned Maint Dubai (Al Maktoum Intl)" at bounding box center [773, 370] width 1205 height 634
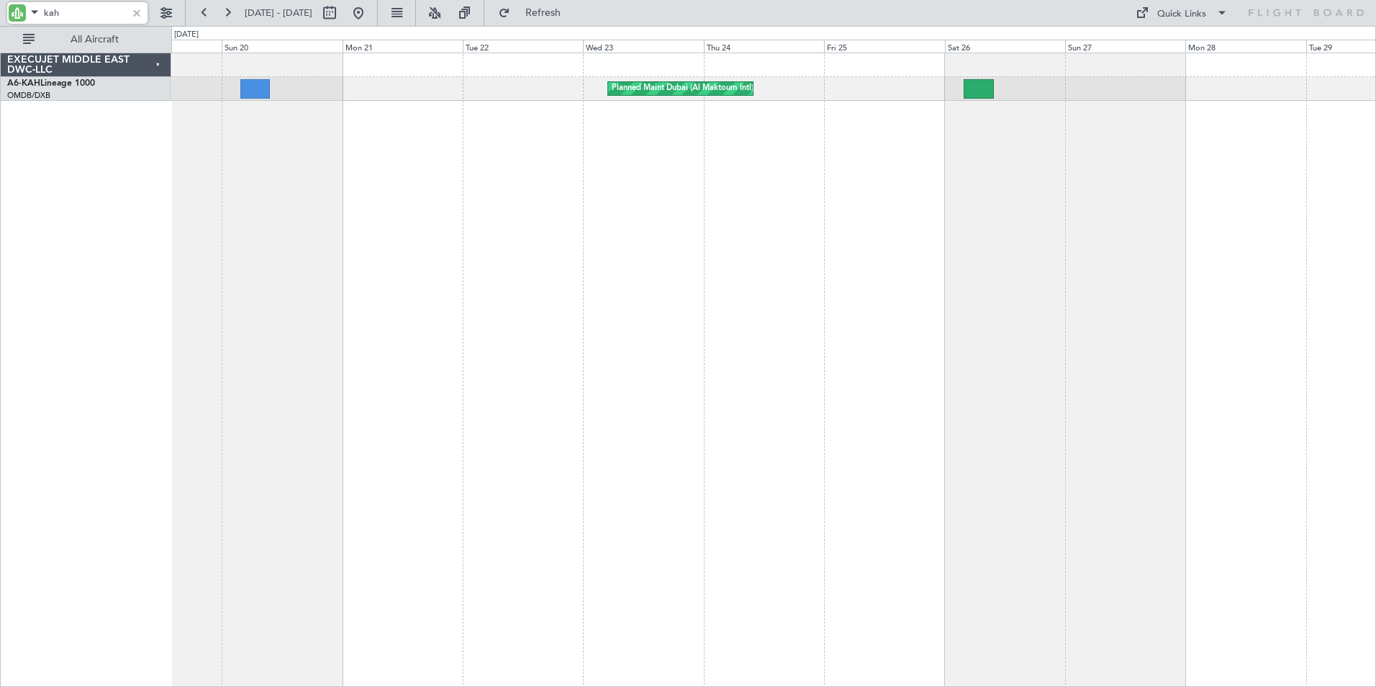
click at [761, 311] on div "Planned Maint Dubai (Al Maktoum Intl)" at bounding box center [773, 370] width 1205 height 634
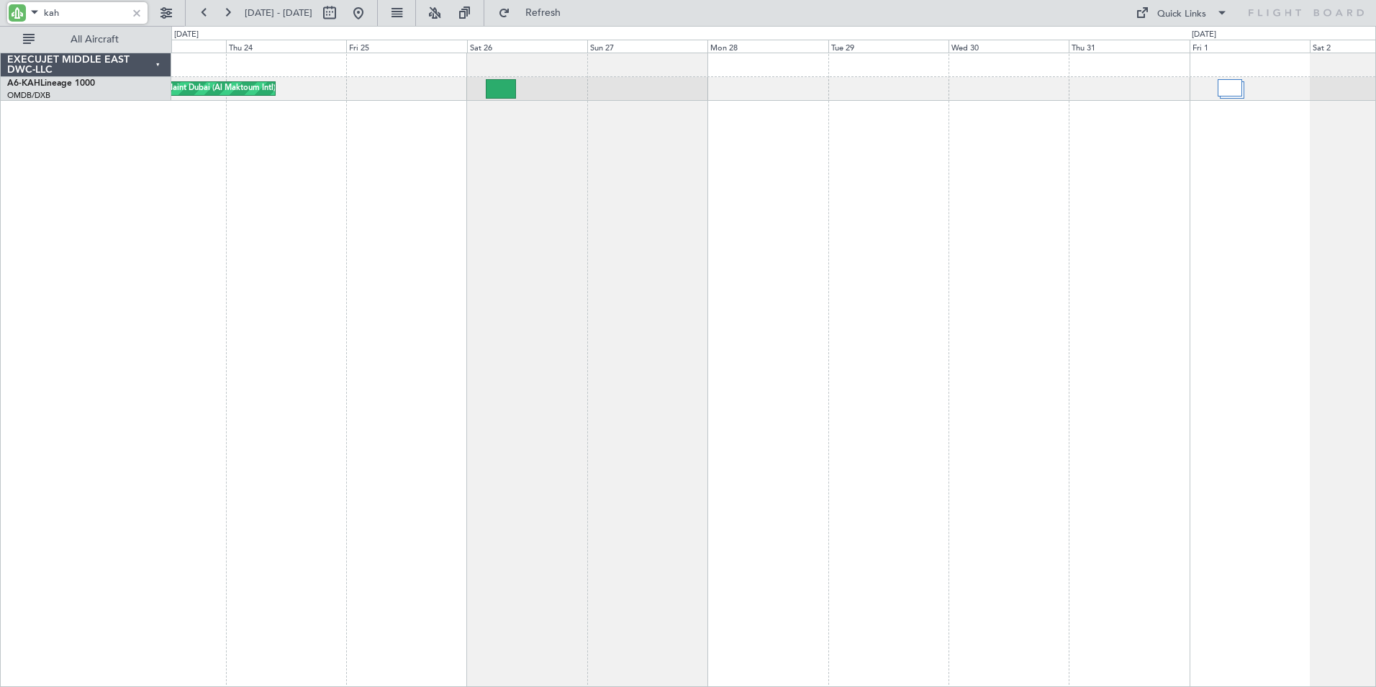
click at [723, 349] on div "Planned Maint Dubai (Al Maktoum Intl)" at bounding box center [773, 370] width 1205 height 634
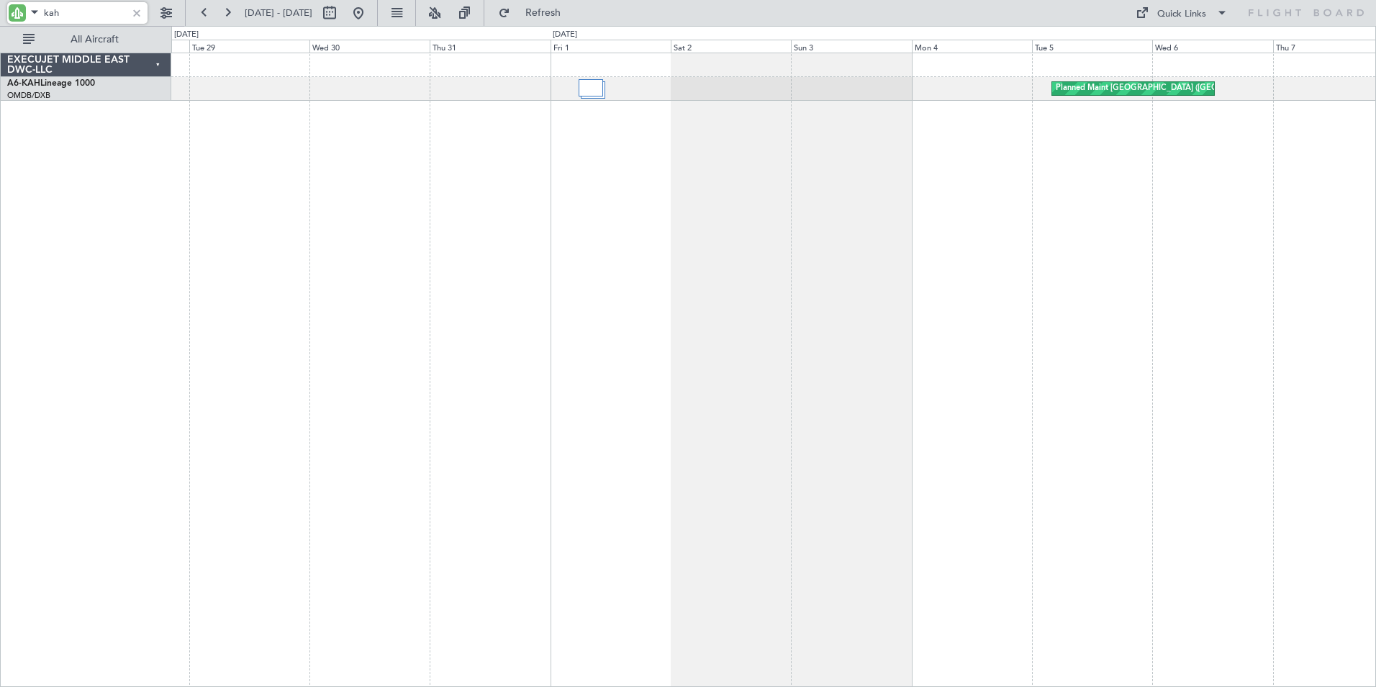
click at [856, 384] on div "Planned Maint [GEOGRAPHIC_DATA] ([GEOGRAPHIC_DATA])" at bounding box center [773, 370] width 1205 height 634
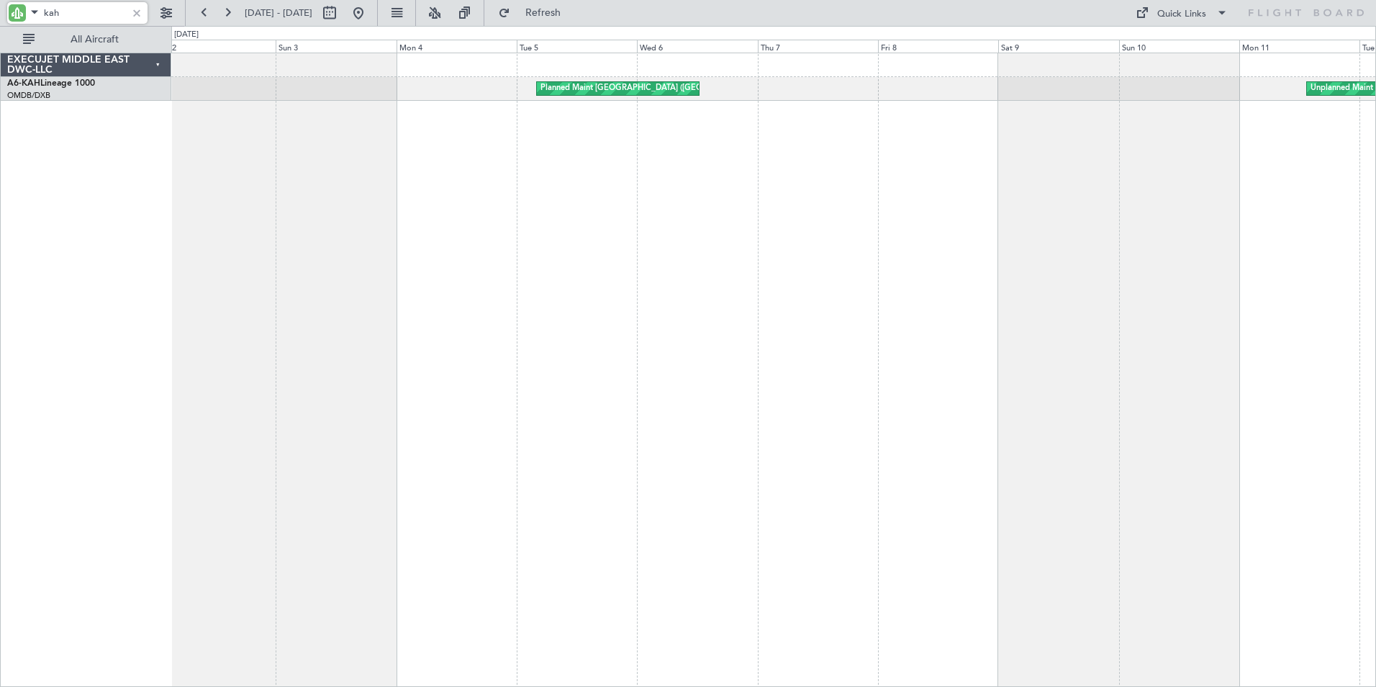
click at [754, 423] on div "Planned Maint [GEOGRAPHIC_DATA] ([GEOGRAPHIC_DATA]) Unplanned Maint Budapest ([…" at bounding box center [773, 370] width 1205 height 634
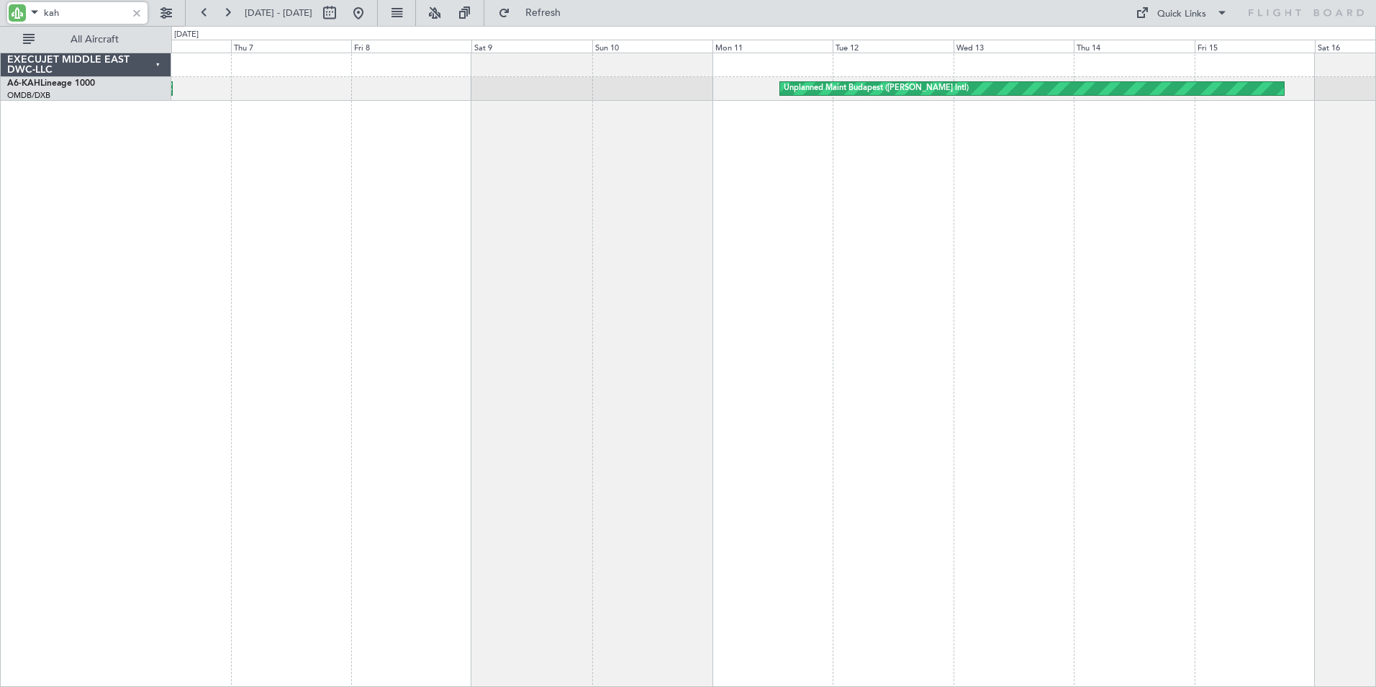
click at [793, 461] on div "Planned Maint [GEOGRAPHIC_DATA] ([GEOGRAPHIC_DATA]) Unplanned Maint Budapest ([…" at bounding box center [773, 370] width 1205 height 634
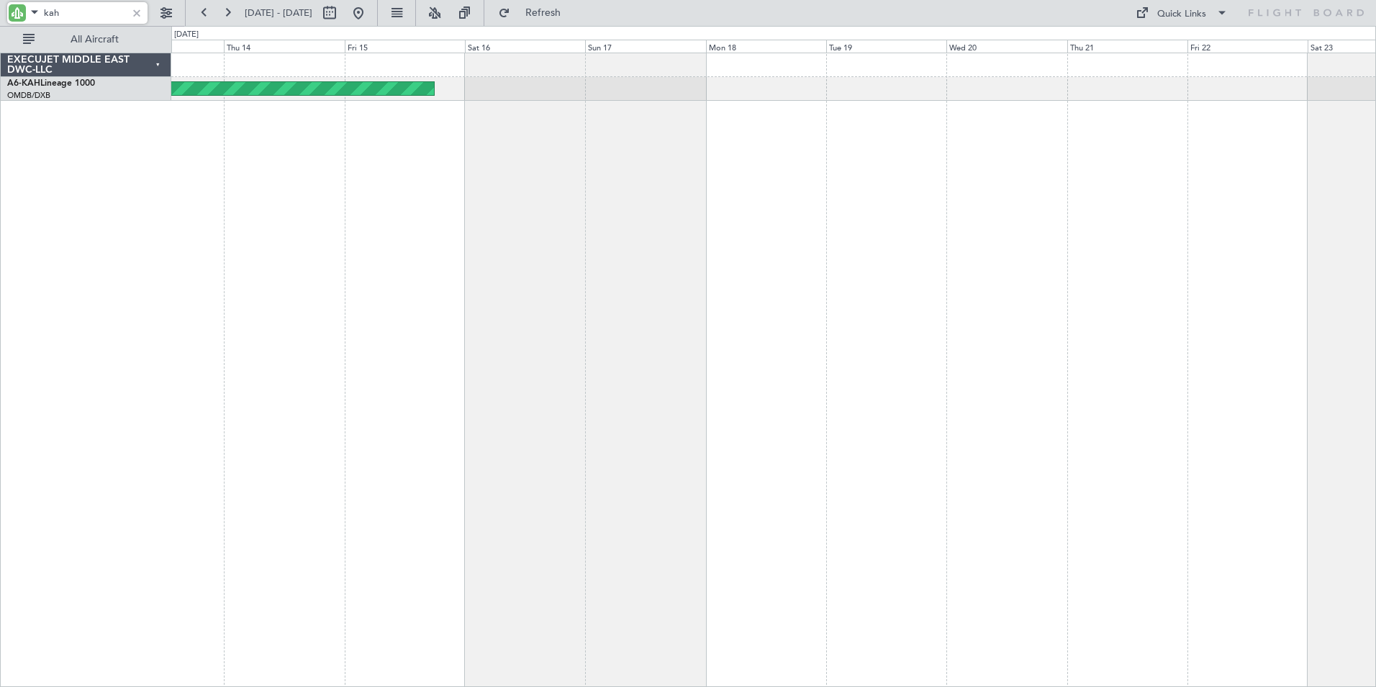
click at [638, 451] on div "Unplanned Maint Budapest ([PERSON_NAME] Intl)" at bounding box center [773, 370] width 1205 height 634
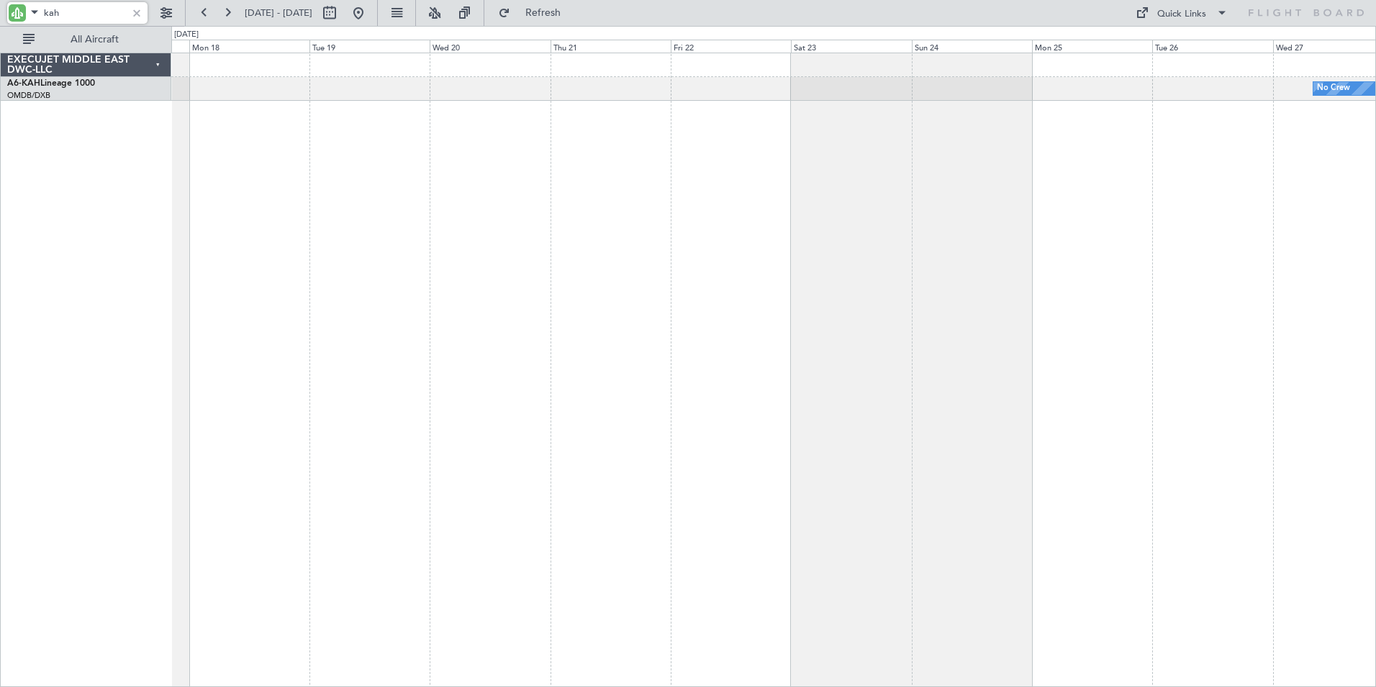
click at [476, 480] on div "No Crew Unplanned Maint Budapest ([PERSON_NAME] Intl)" at bounding box center [773, 370] width 1205 height 634
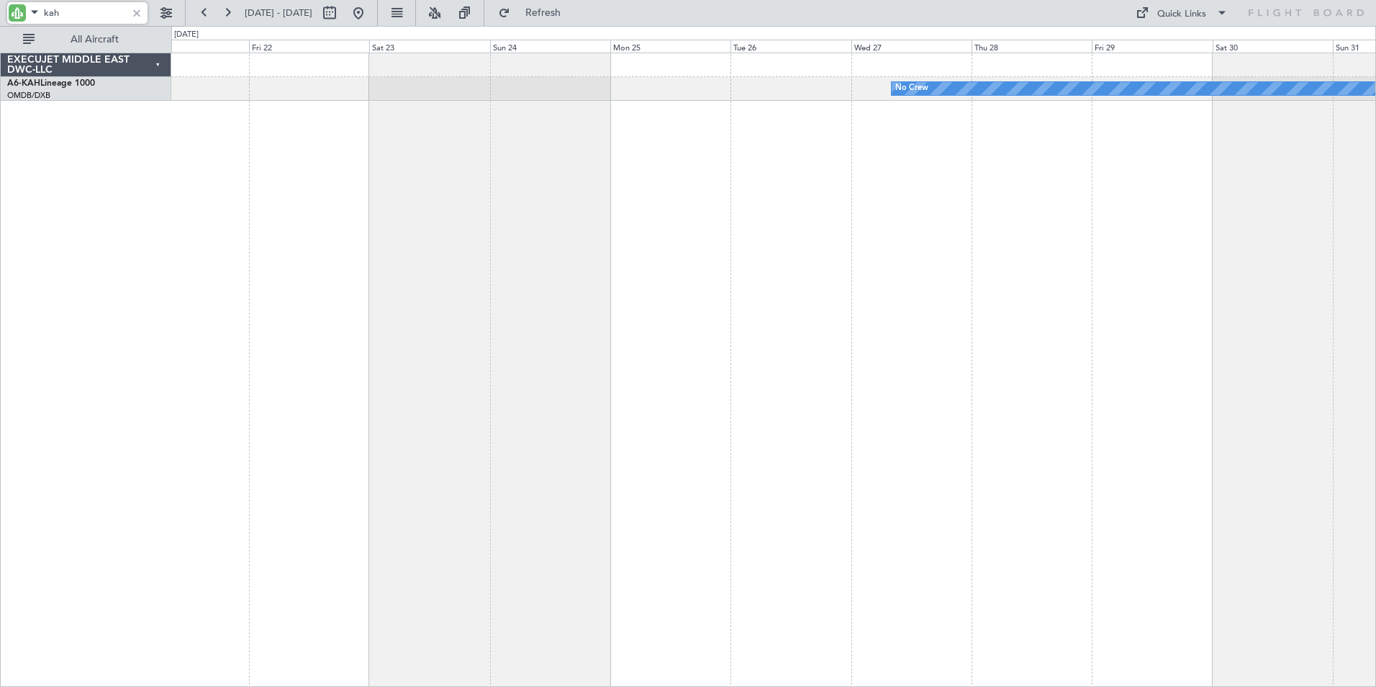
click at [577, 422] on div "No Crew" at bounding box center [773, 370] width 1205 height 634
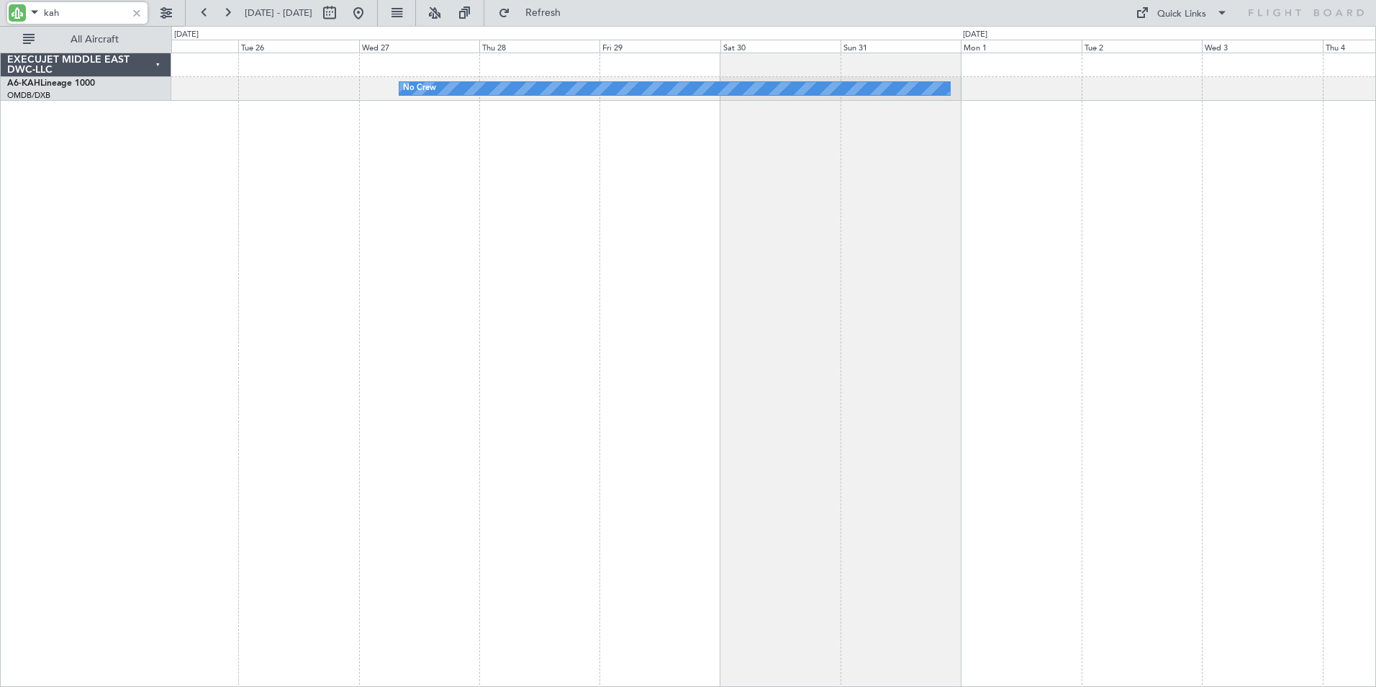
click at [706, 436] on div "No Crew" at bounding box center [773, 370] width 1205 height 634
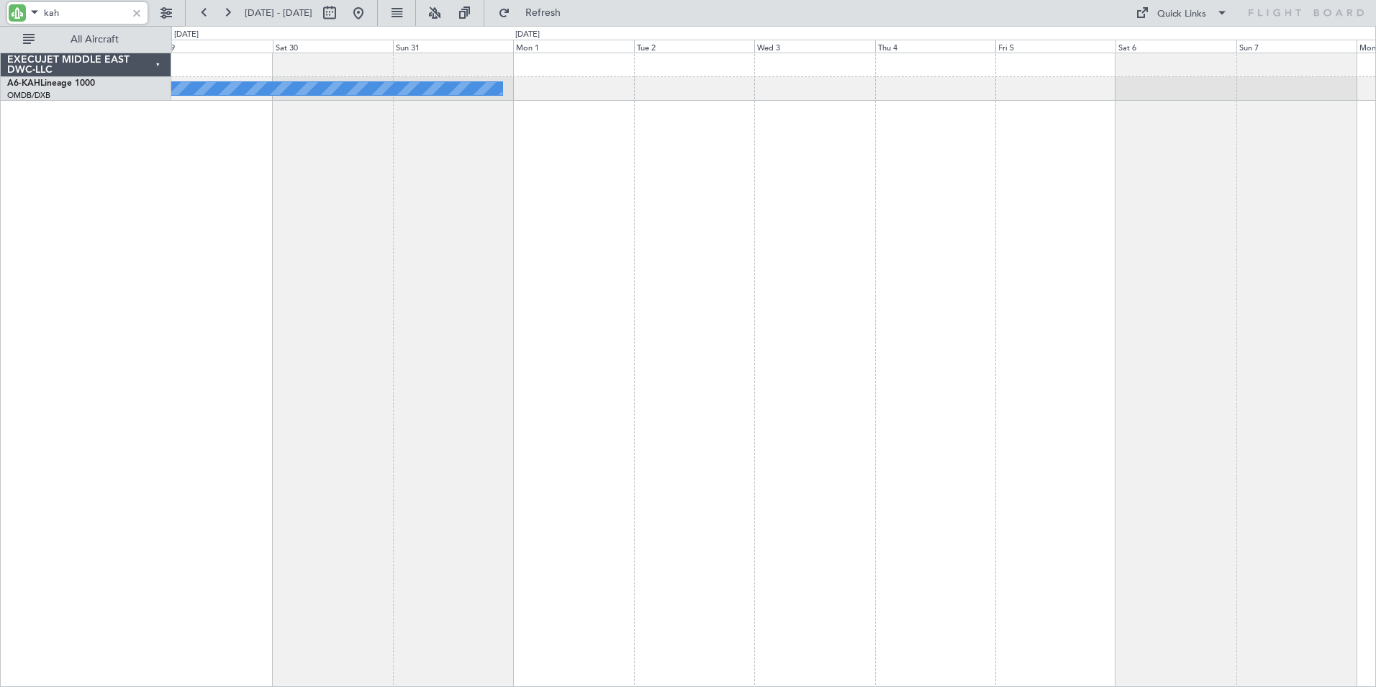
click at [715, 428] on div "No Crew" at bounding box center [773, 370] width 1205 height 634
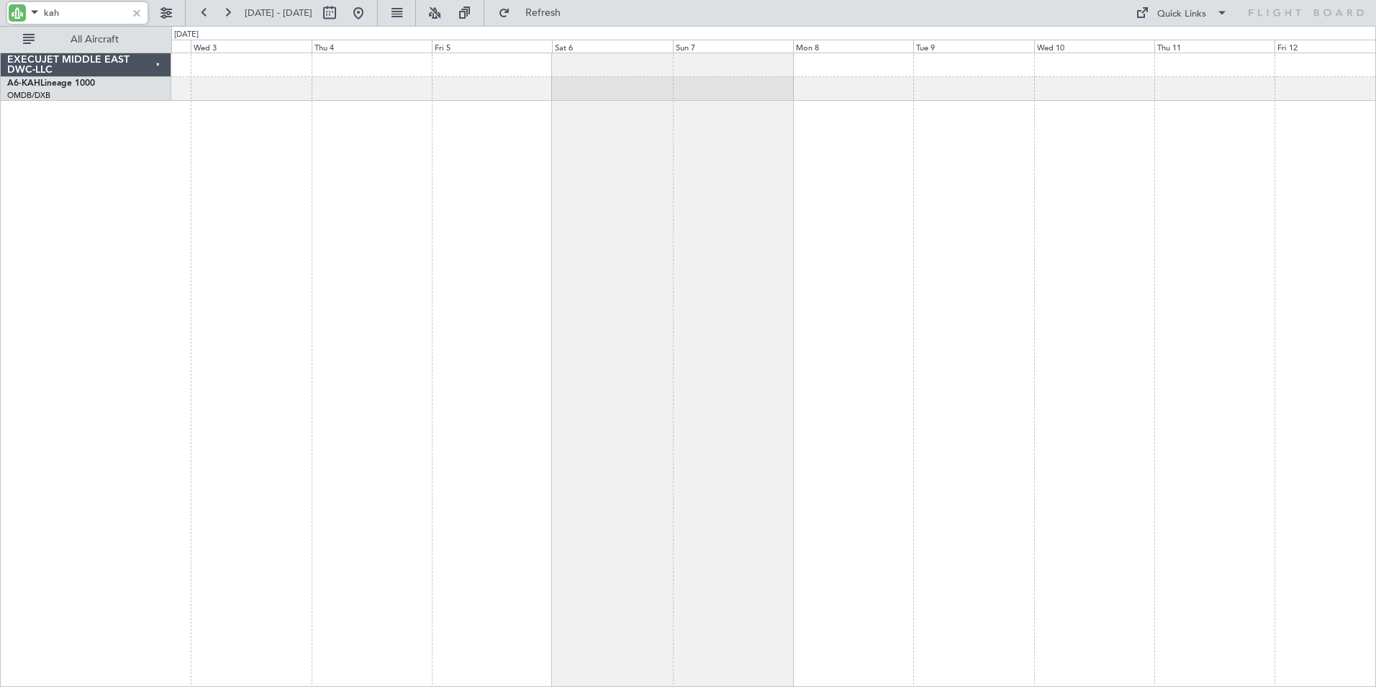
click at [851, 387] on div "No Crew" at bounding box center [773, 370] width 1205 height 634
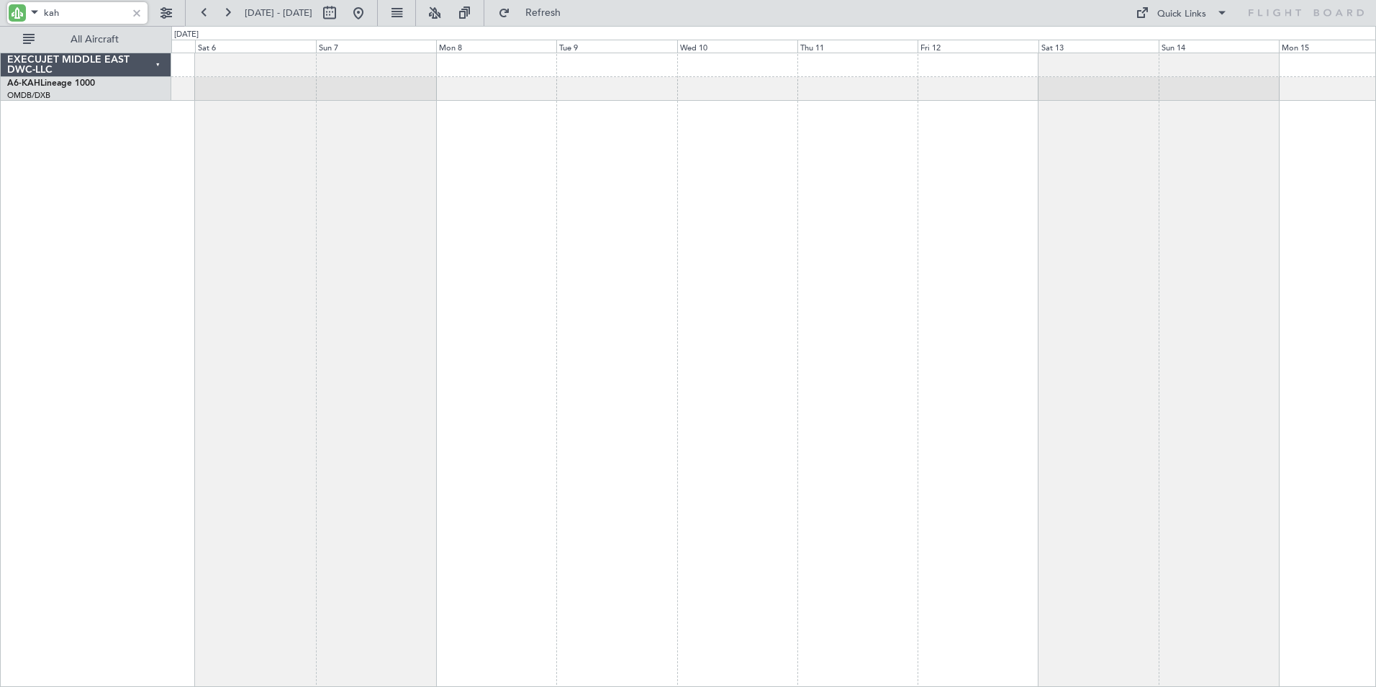
click at [958, 354] on div "Planned Maint Dubai (Al Maktoum Intl)" at bounding box center [773, 370] width 1205 height 634
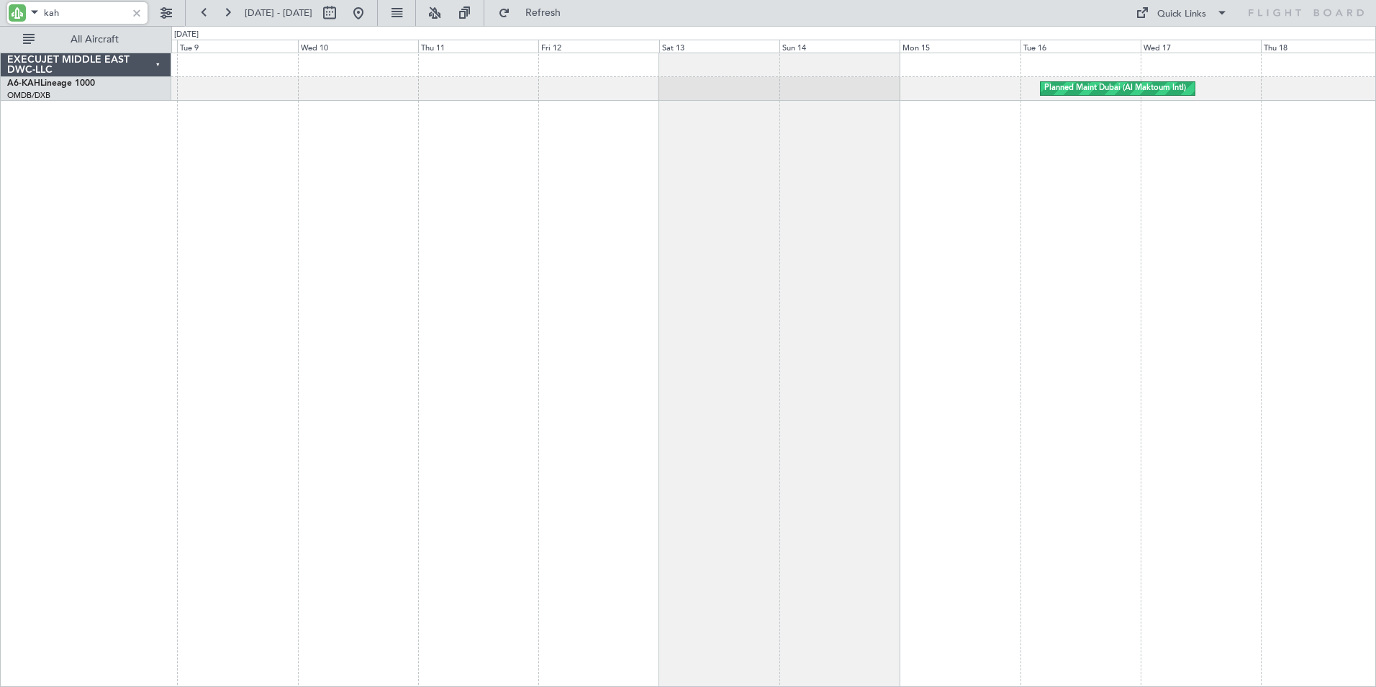
click at [865, 312] on div "Planned Maint Dubai (Al Maktoum Intl)" at bounding box center [773, 370] width 1205 height 634
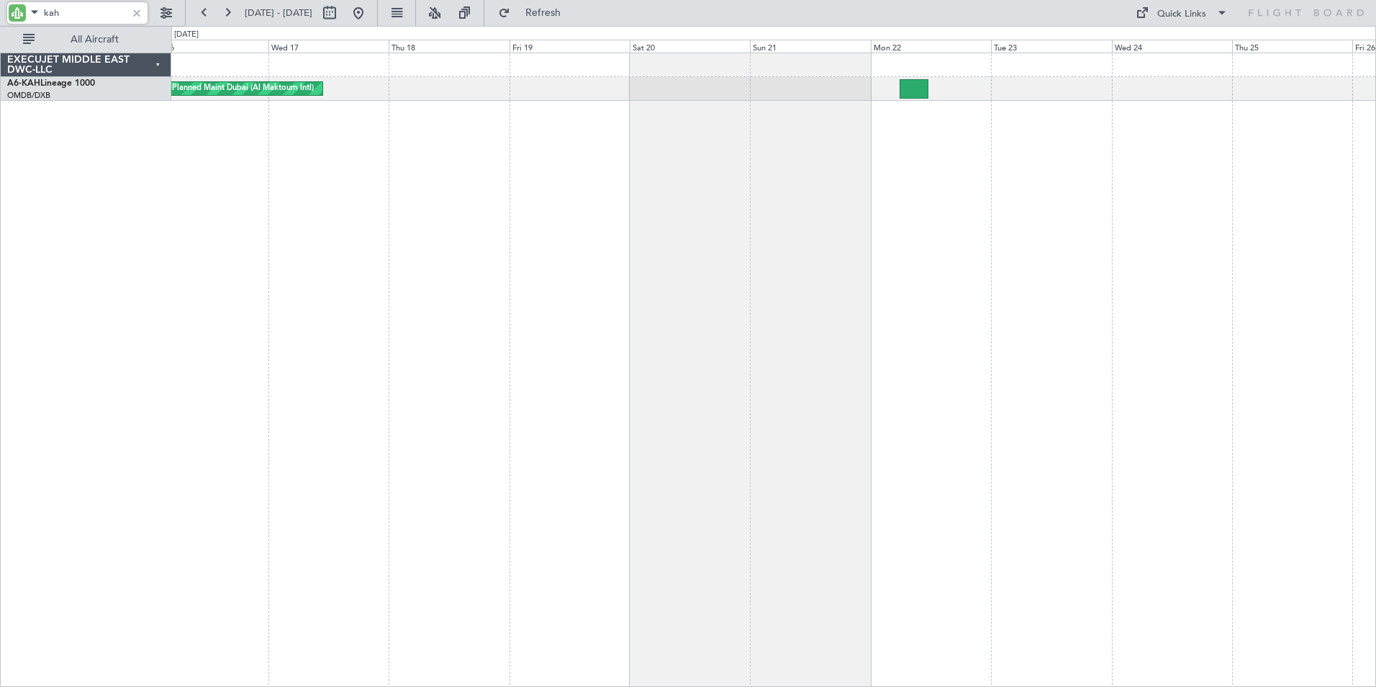
click at [889, 321] on div "Planned Maint Dubai (Al Maktoum Intl)" at bounding box center [773, 370] width 1205 height 634
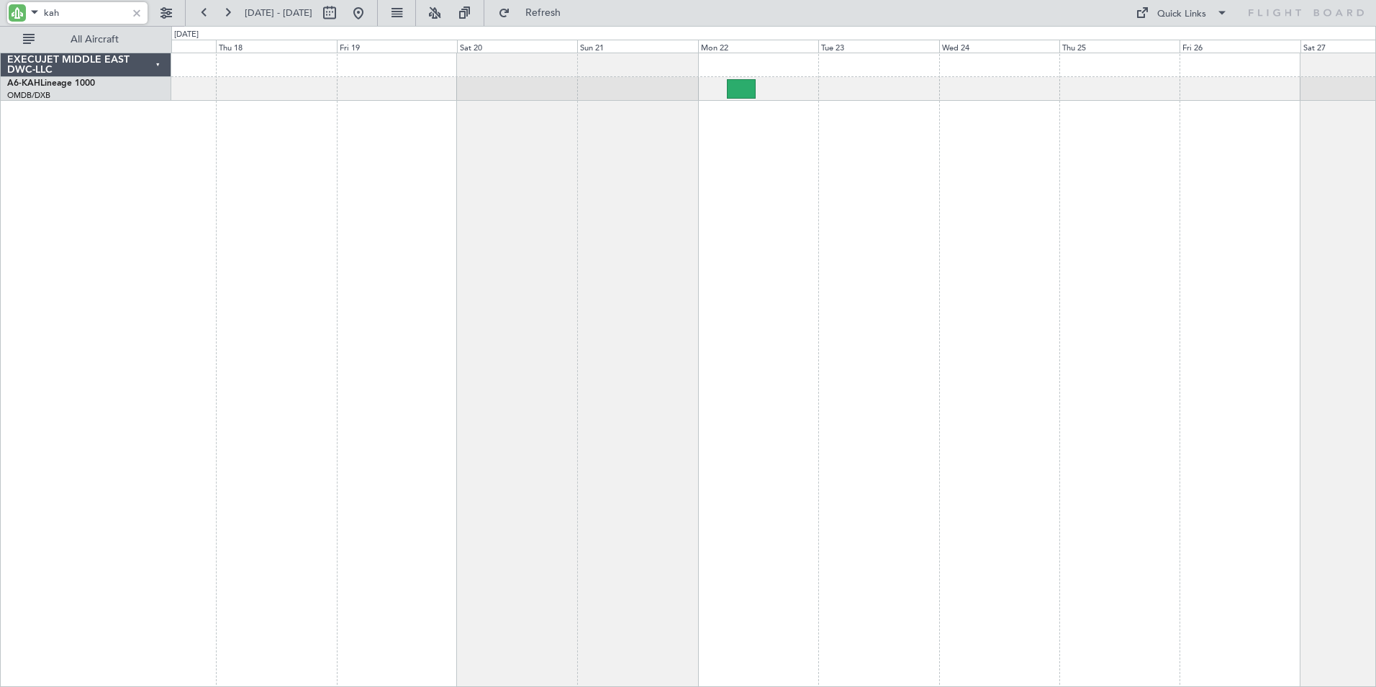
click at [899, 401] on div "Planned Maint Dubai (Al Maktoum Intl)" at bounding box center [773, 370] width 1205 height 634
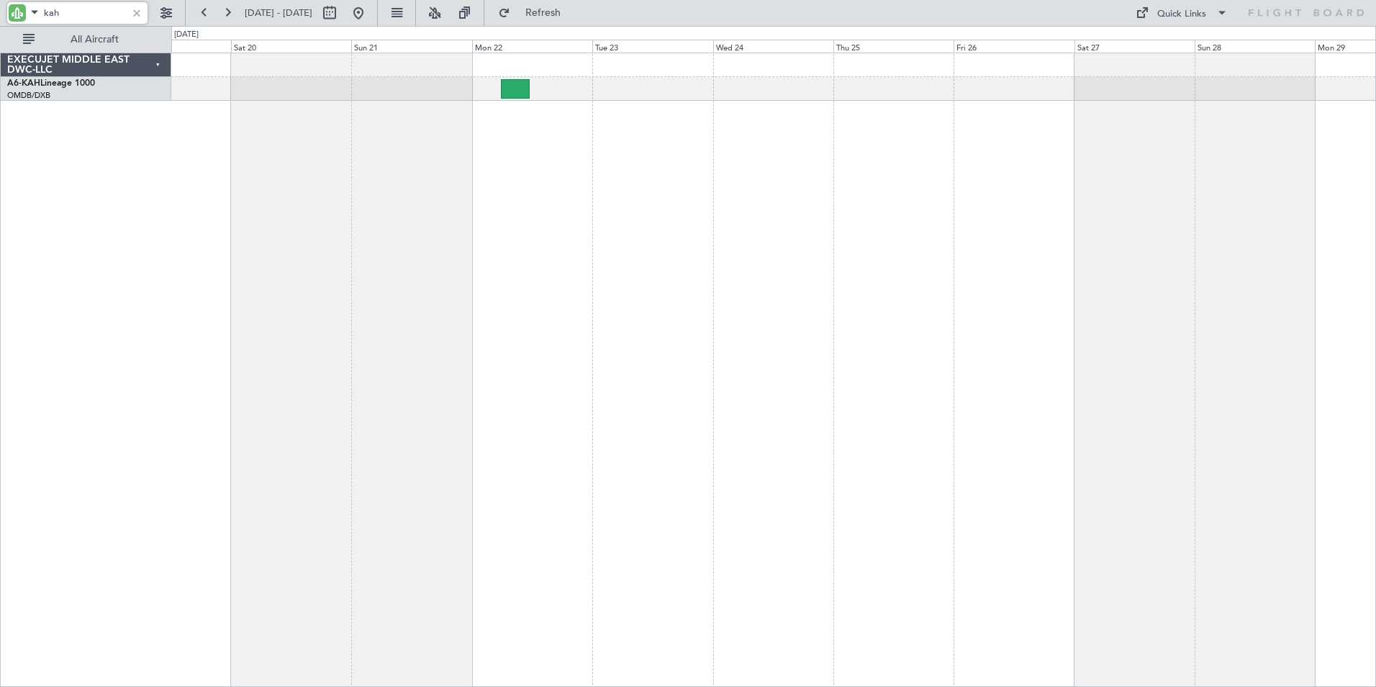
click at [572, 389] on div "Planned Maint Dubai (Al Maktoum Intl)" at bounding box center [773, 370] width 1205 height 634
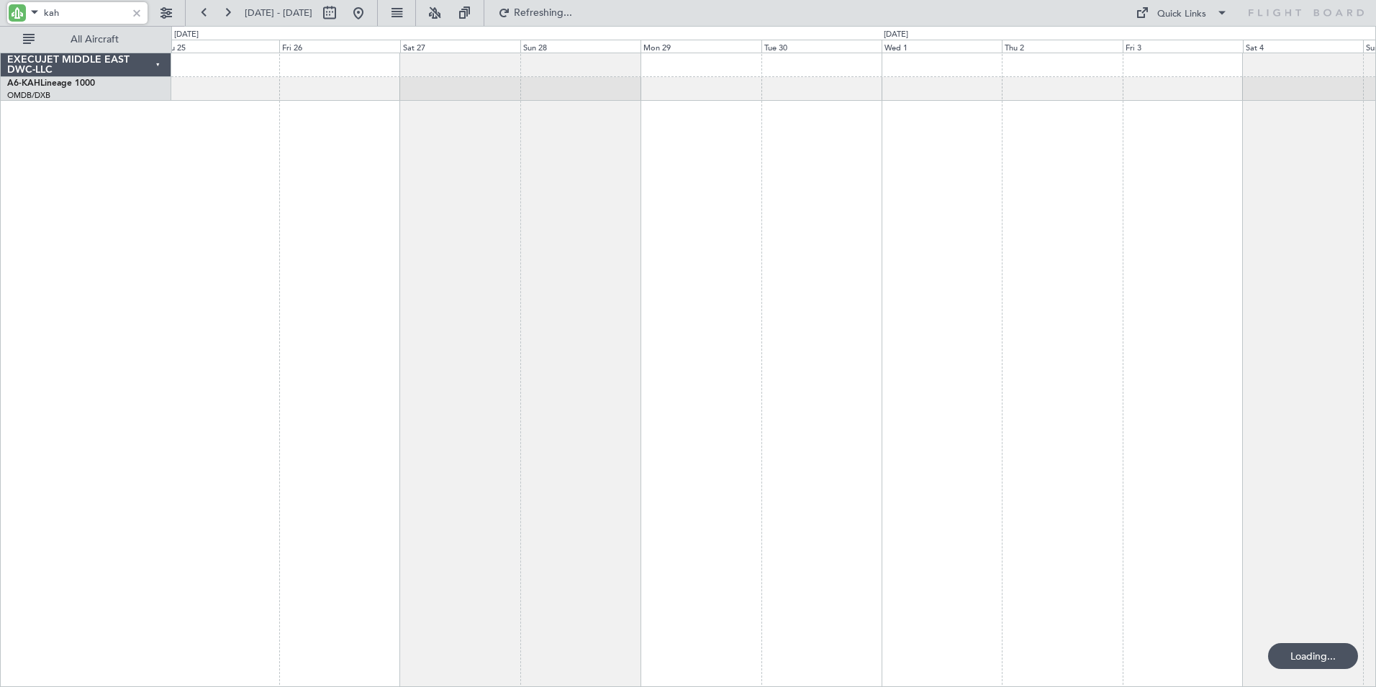
click at [1375, 330] on html "kah [DATE] - [DATE] Refreshing... Quick Links All Aircraft EXECUJET MIDDLE EAST…" at bounding box center [688, 343] width 1376 height 687
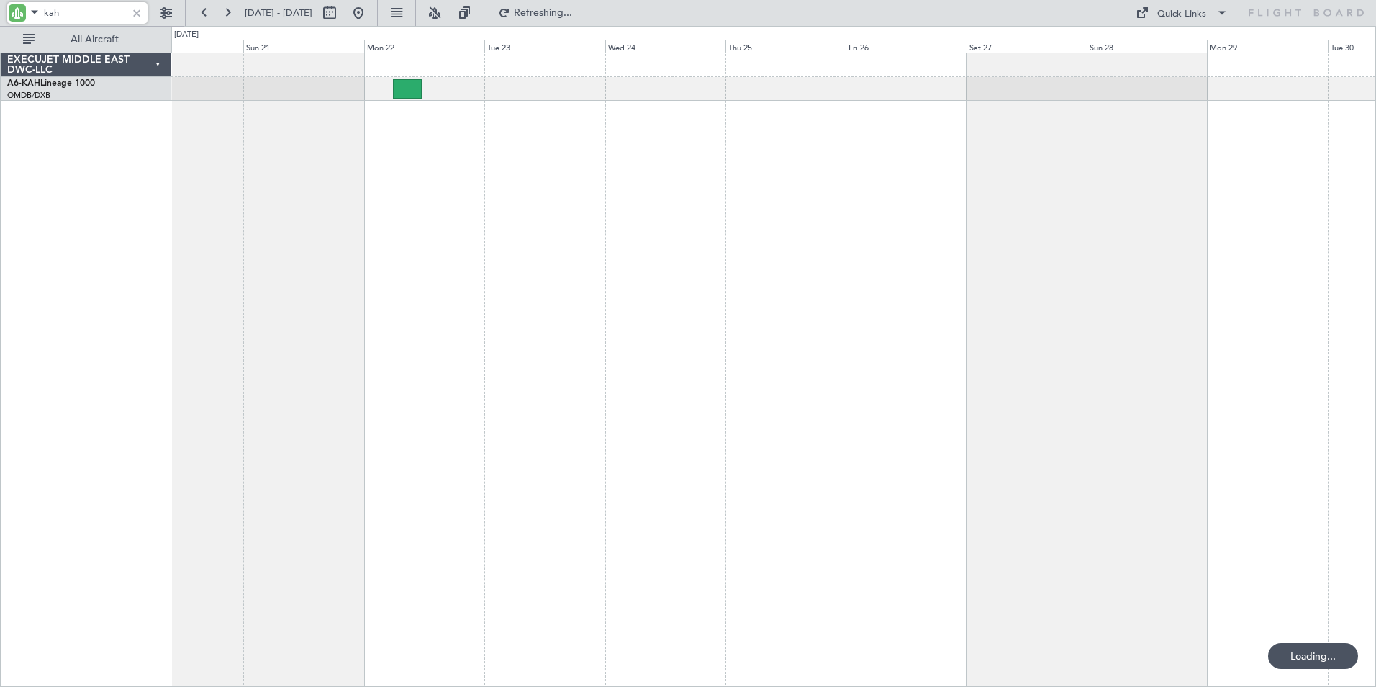
click at [1039, 333] on div at bounding box center [773, 370] width 1205 height 634
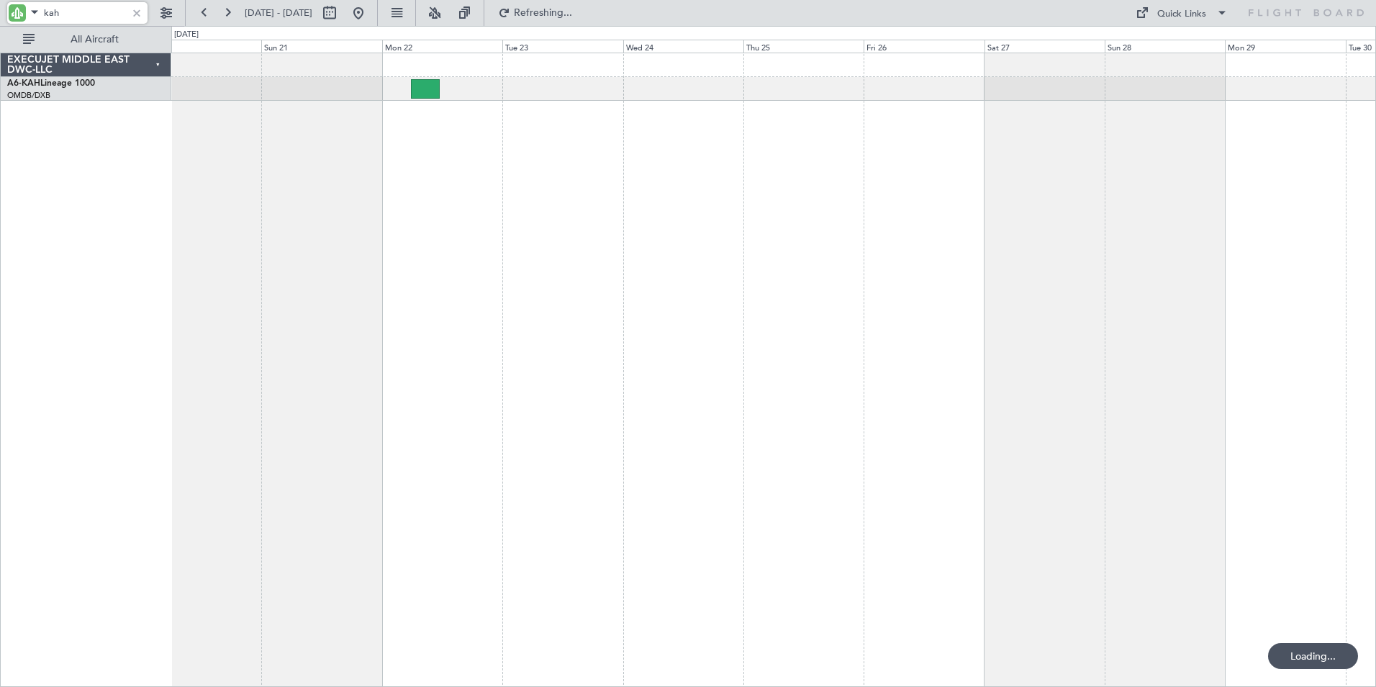
click at [779, 356] on div at bounding box center [773, 370] width 1205 height 634
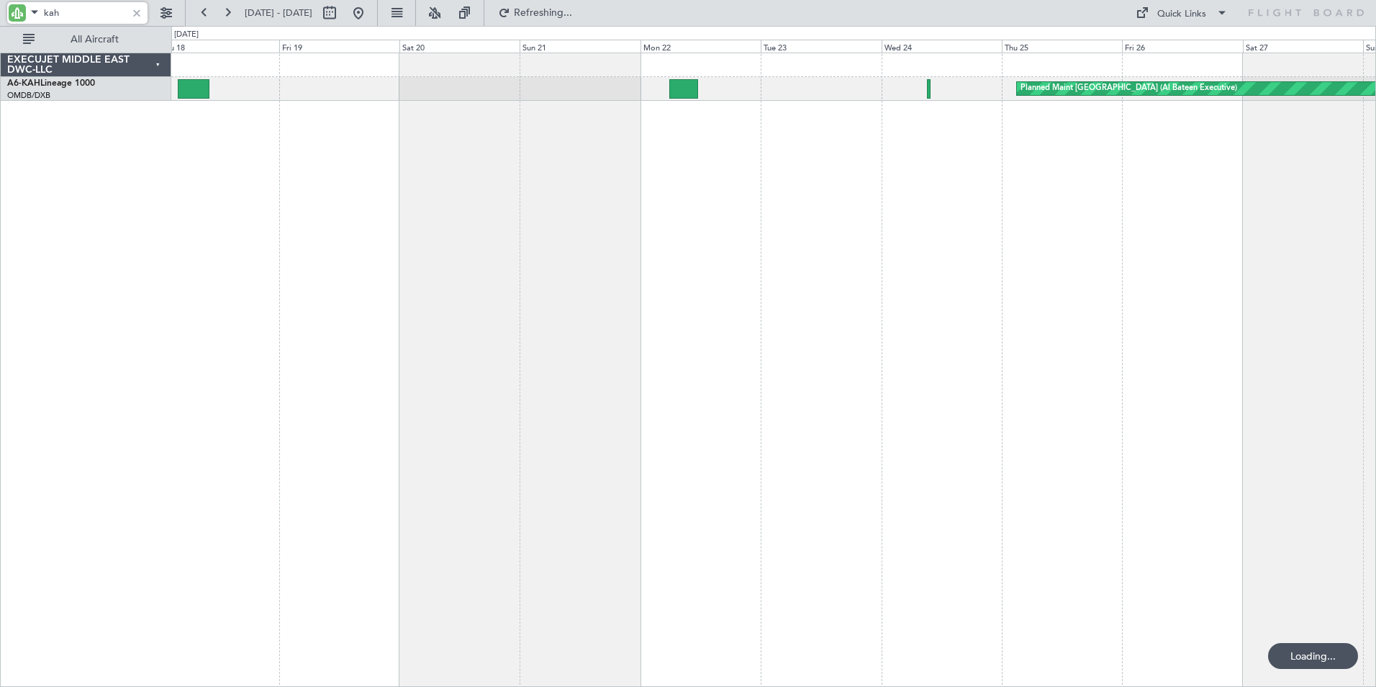
click at [831, 346] on div "Planned Maint [GEOGRAPHIC_DATA] (Al Bateen Executive) Planned Maint [GEOGRAPHIC…" at bounding box center [773, 370] width 1205 height 634
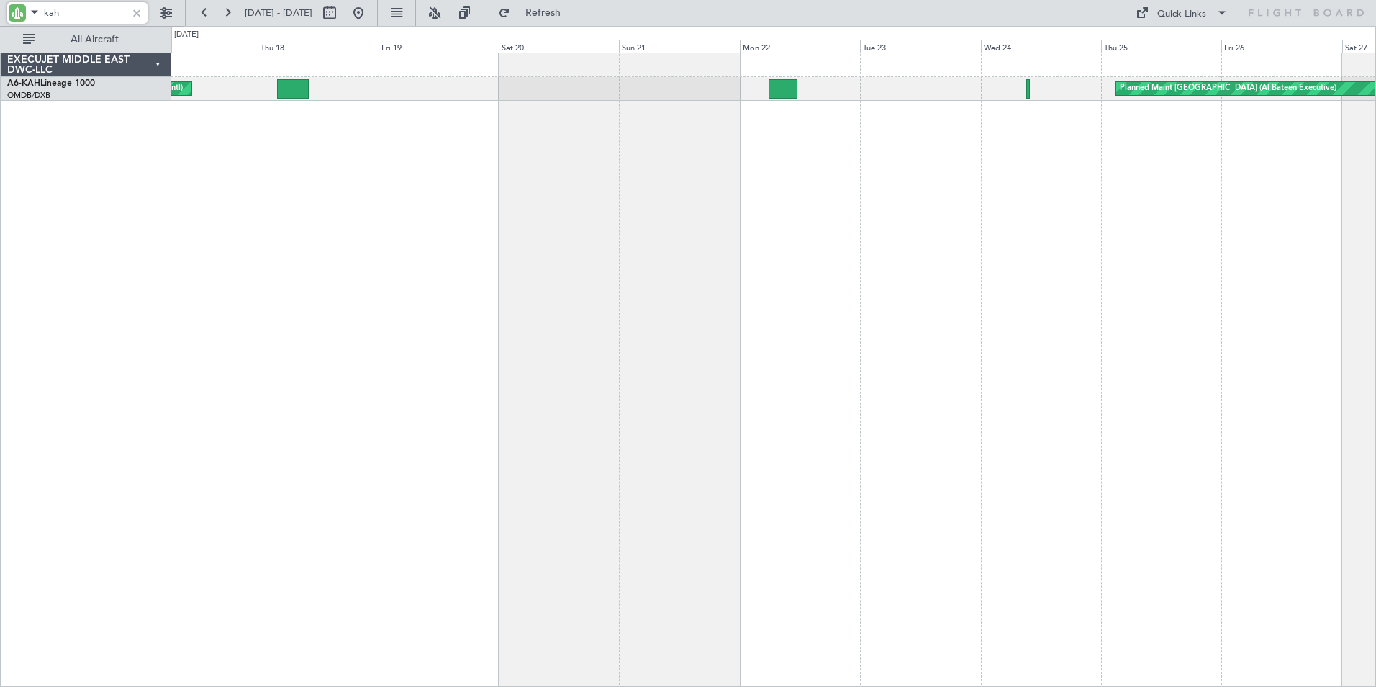
click at [196, 345] on div "Planned Maint Dubai (Al Maktoum Intl) Planned Maint [GEOGRAPHIC_DATA] (Al Batee…" at bounding box center [773, 370] width 1205 height 634
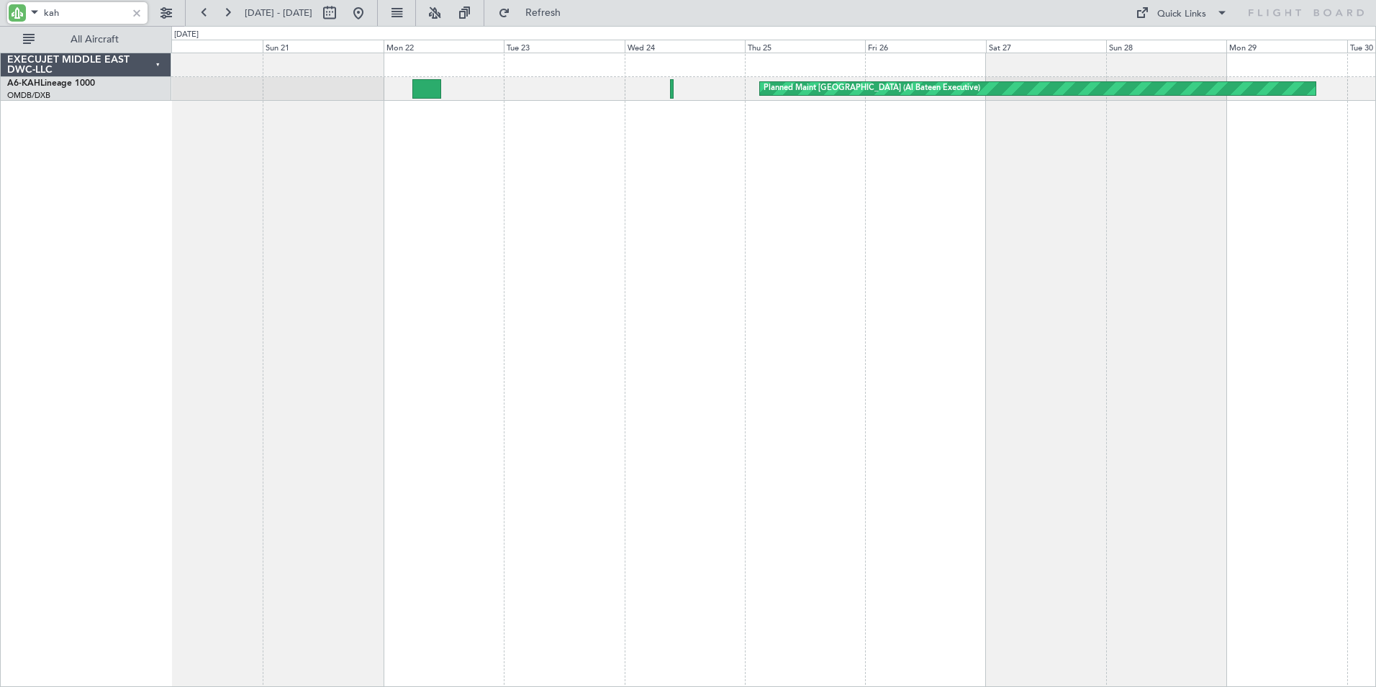
click at [697, 322] on div "Planned Maint [GEOGRAPHIC_DATA] (Al Bateen Executive)" at bounding box center [773, 370] width 1205 height 634
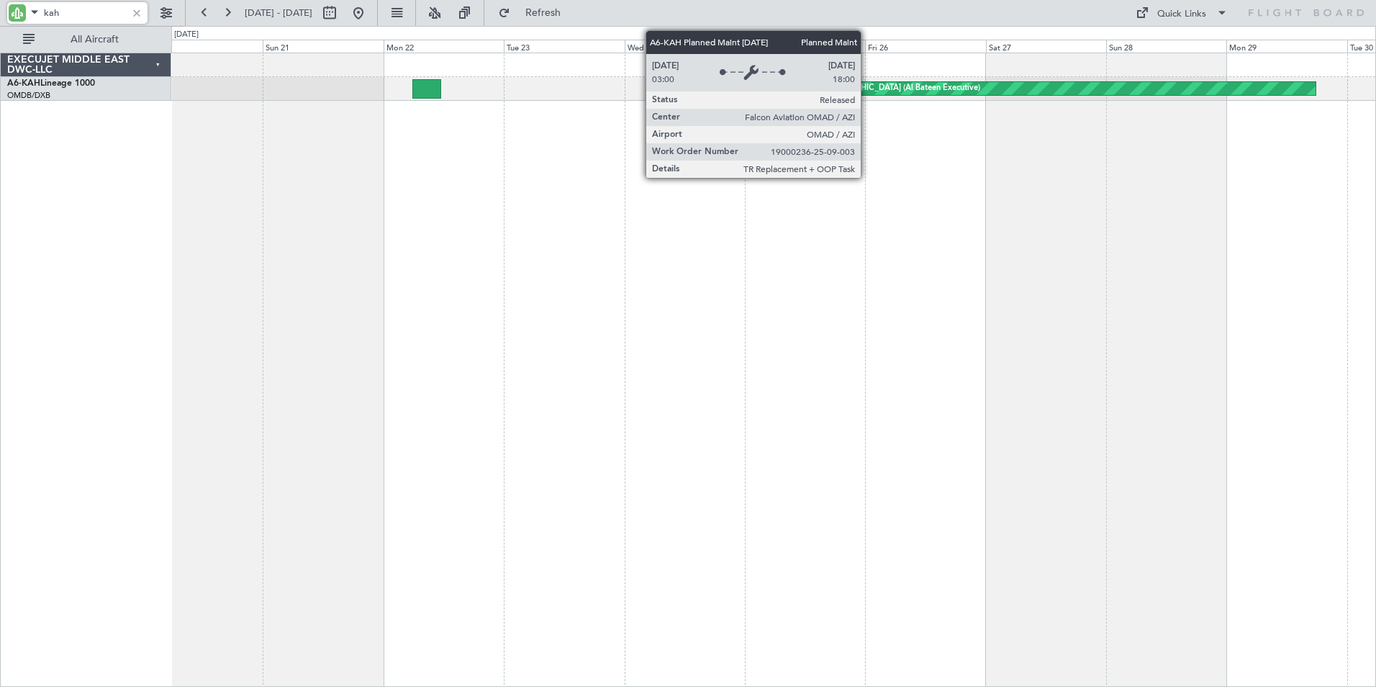
click at [867, 89] on div "Planned Maint [GEOGRAPHIC_DATA] (Al Bateen Executive)" at bounding box center [872, 89] width 217 height 22
type input "kah"
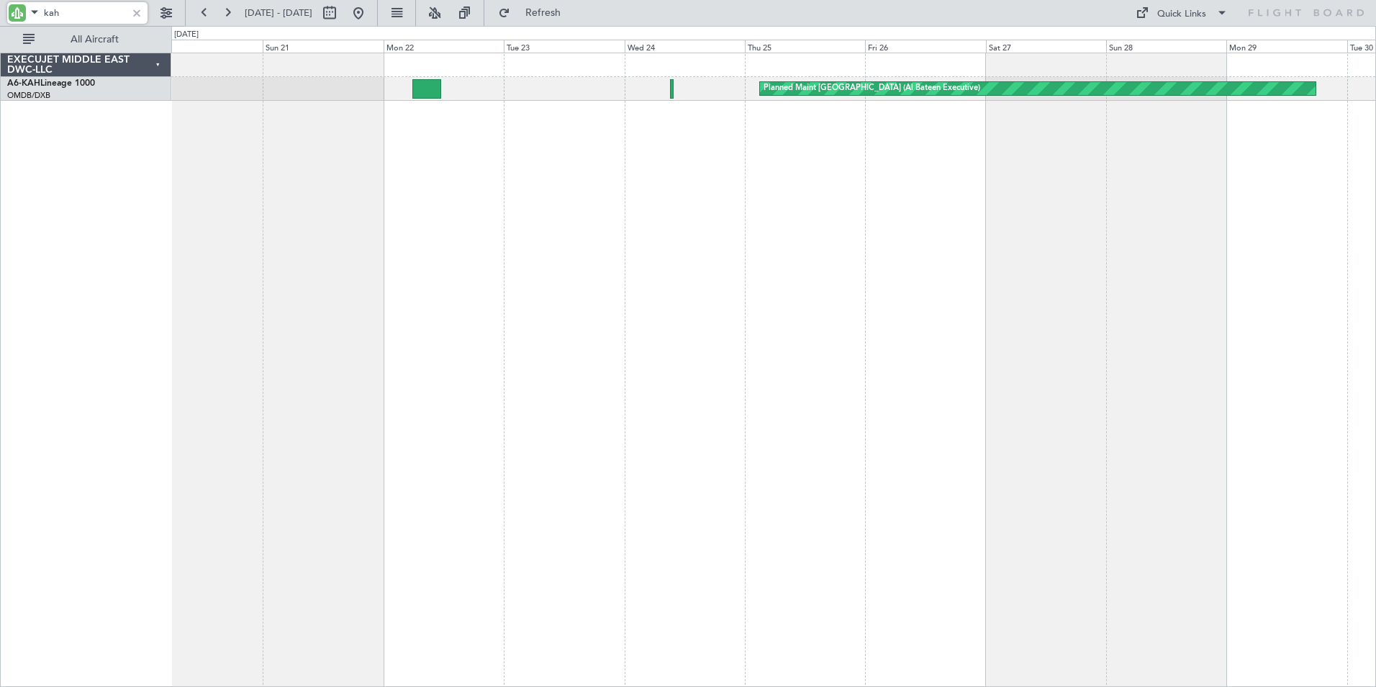
click at [721, 219] on div "Planned Maint [GEOGRAPHIC_DATA] (Al Bateen Executive)" at bounding box center [773, 370] width 1205 height 634
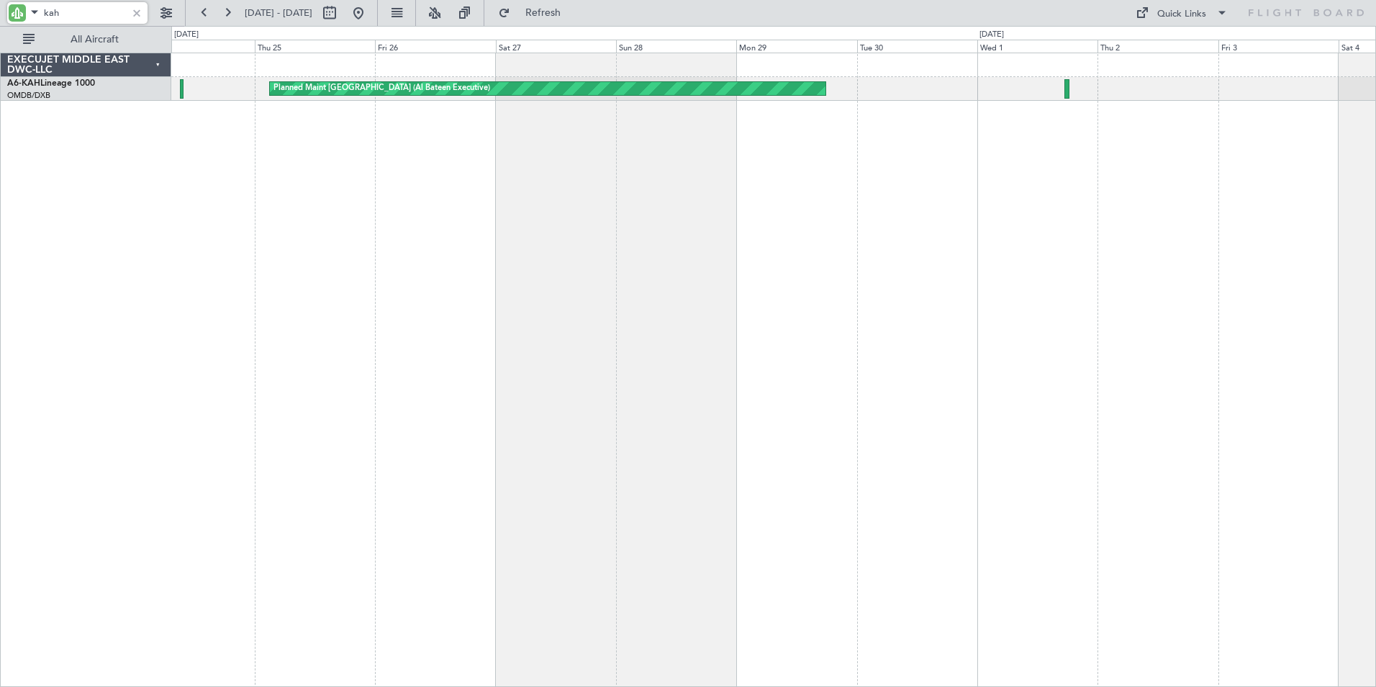
click at [280, 338] on div "Planned Maint [GEOGRAPHIC_DATA] (Al Bateen Executive)" at bounding box center [773, 370] width 1205 height 634
click at [315, 364] on div "Planned Maint [GEOGRAPHIC_DATA] (Al Bateen Executive)" at bounding box center [773, 370] width 1205 height 634
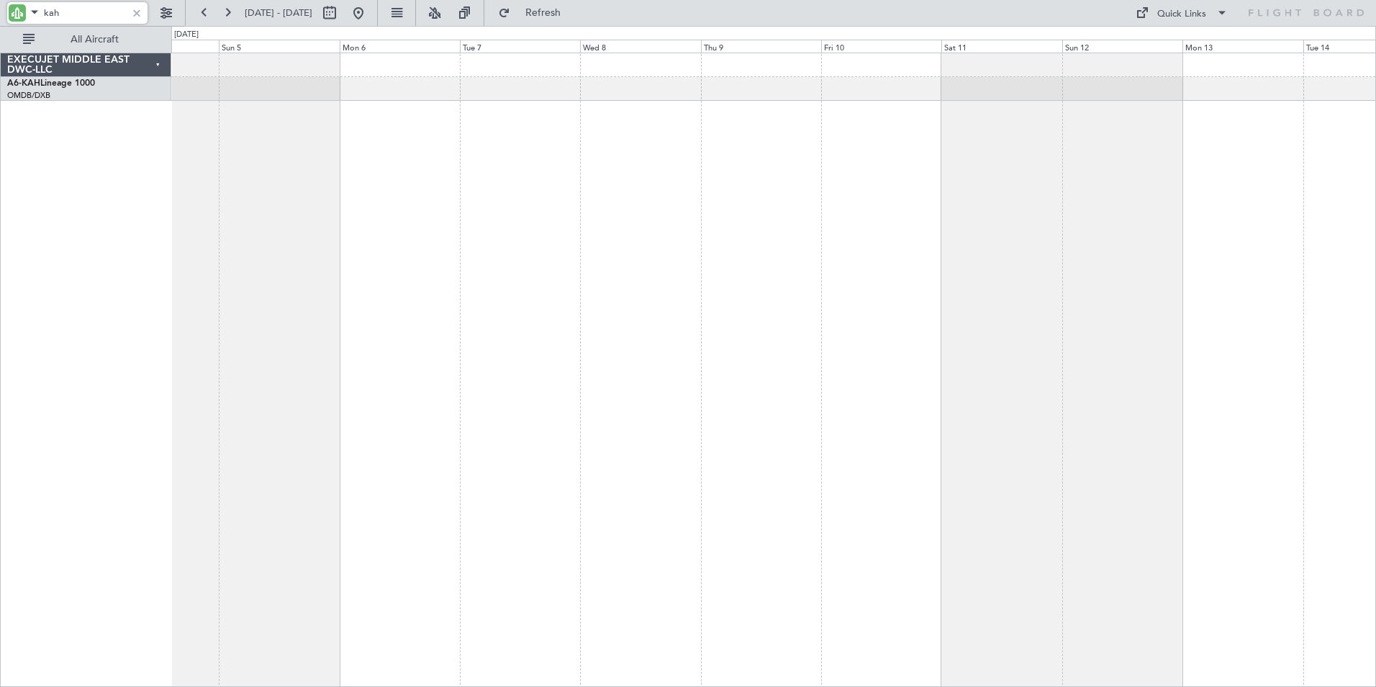
click at [688, 384] on div at bounding box center [773, 370] width 1205 height 634
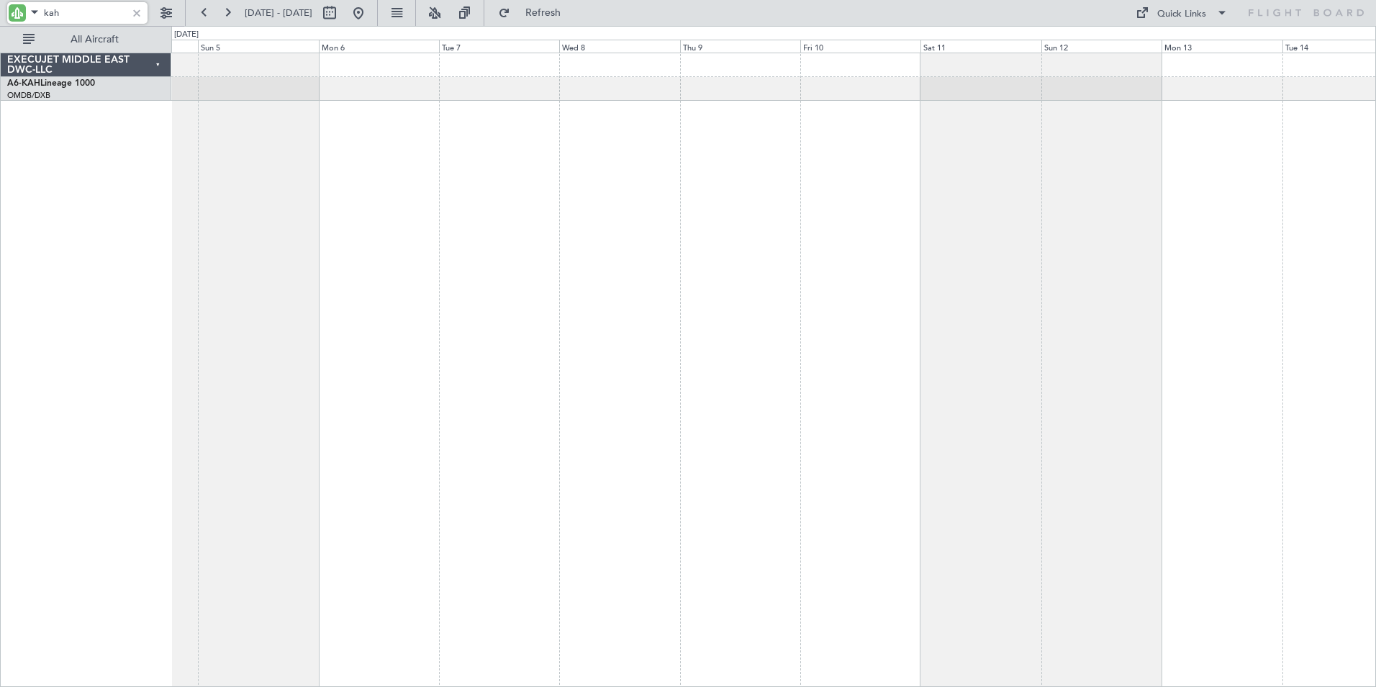
click at [720, 373] on div at bounding box center [773, 370] width 1205 height 634
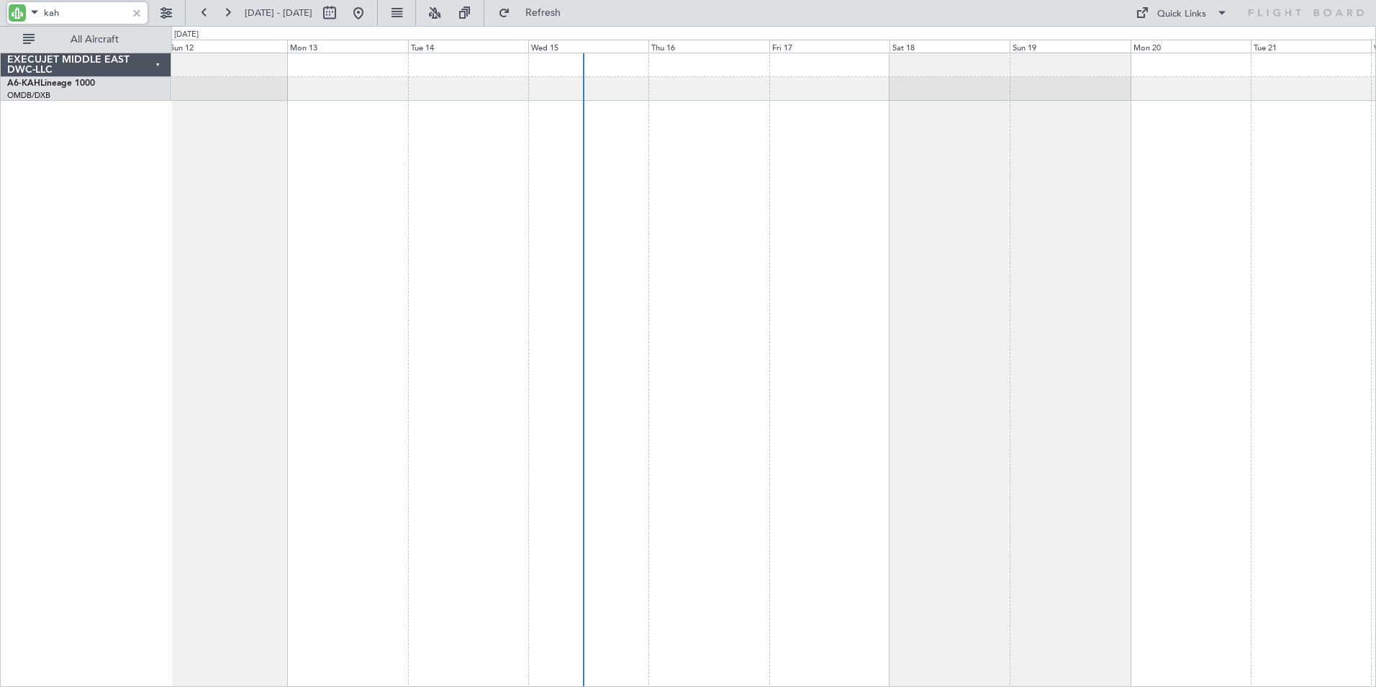
click at [692, 387] on div at bounding box center [773, 370] width 1205 height 634
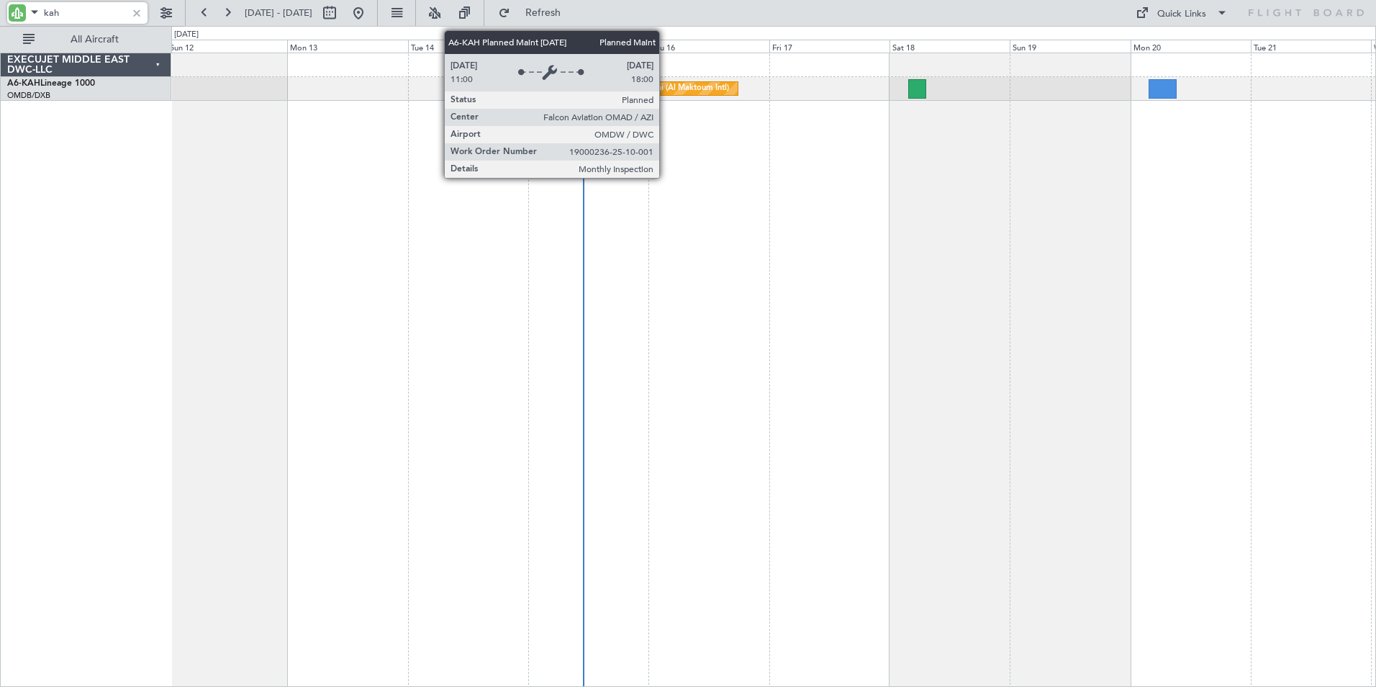
click at [666, 89] on div "Planned Maint Dubai (Al Maktoum Intl)" at bounding box center [658, 89] width 142 height 22
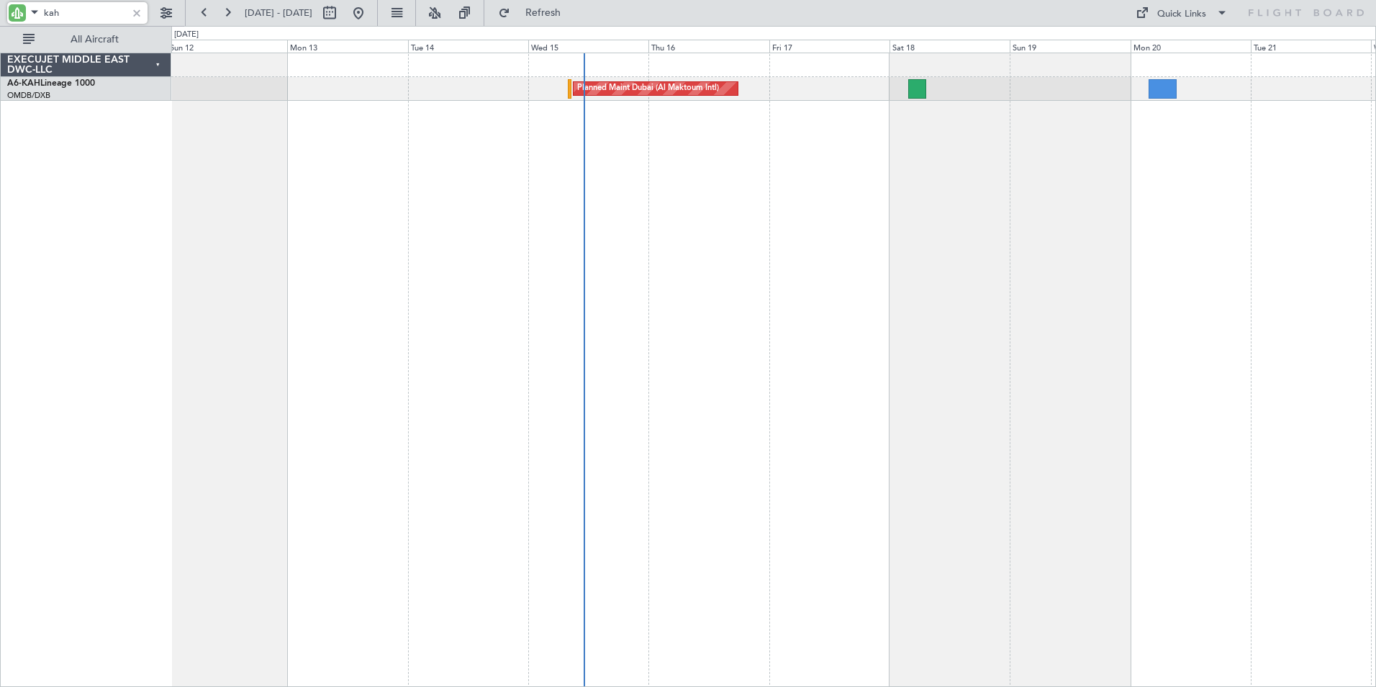
click at [588, 481] on div "Planned Maint Dubai (Al Maktoum Intl)" at bounding box center [773, 370] width 1205 height 634
